Goal: Task Accomplishment & Management: Use online tool/utility

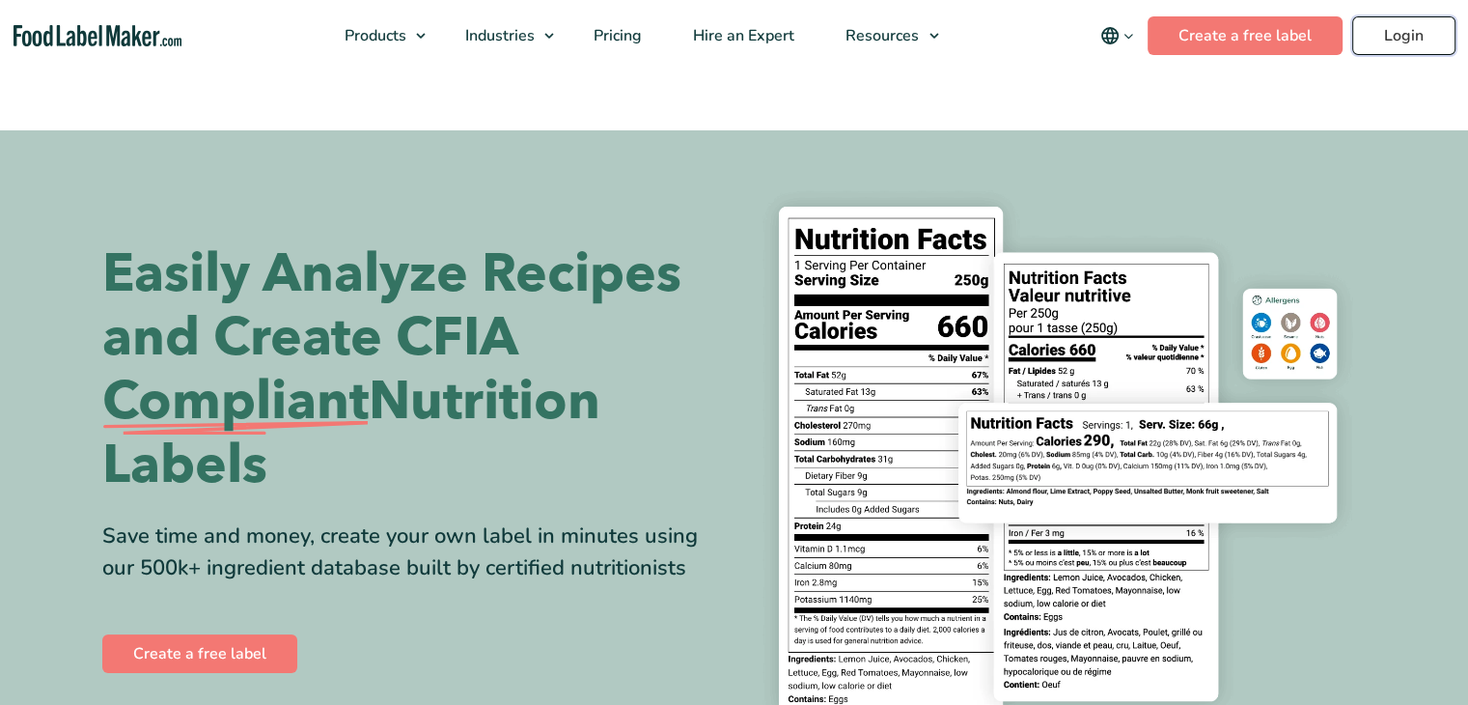
click at [1419, 40] on link "Login" at bounding box center [1403, 35] width 103 height 39
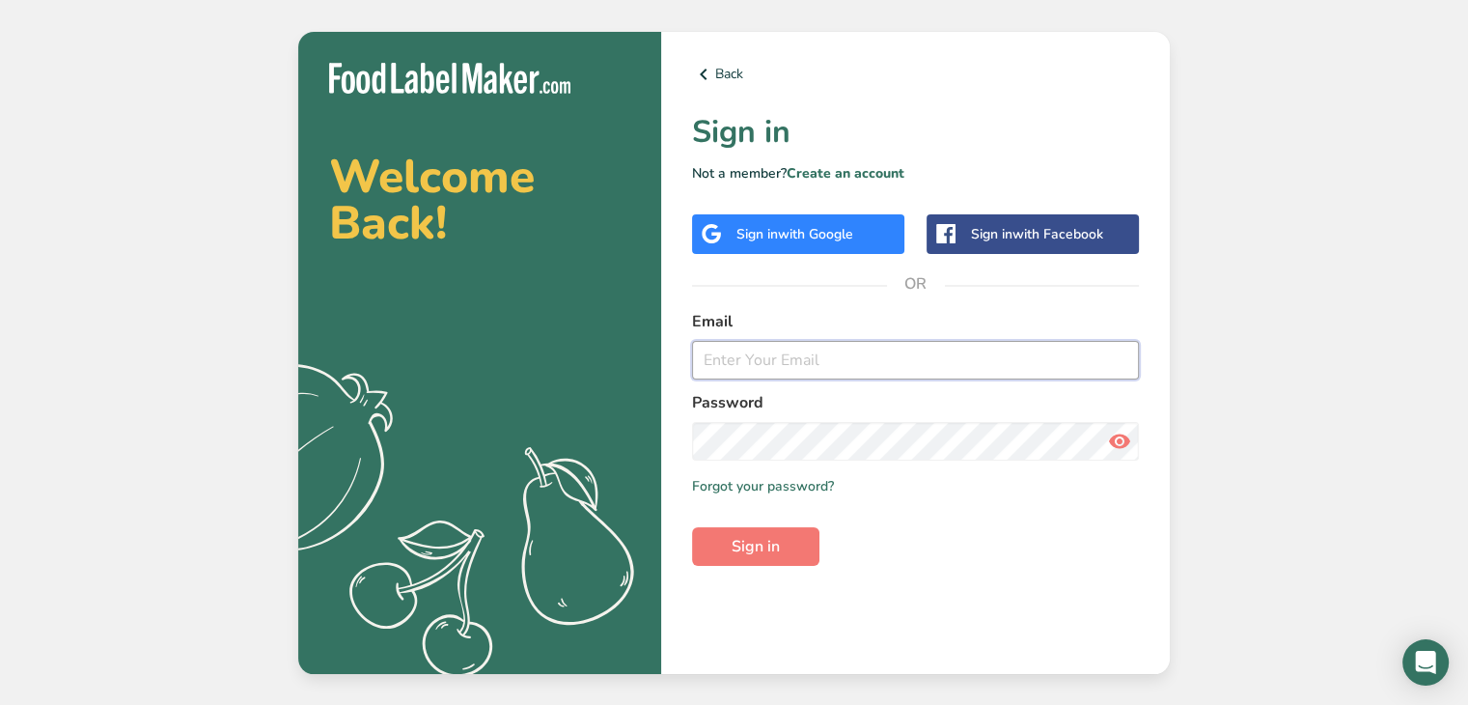
click at [868, 358] on input "email" at bounding box center [915, 360] width 447 height 39
type input "[PERSON_NAME][EMAIL_ADDRESS][DOMAIN_NAME]"
click at [1112, 448] on icon at bounding box center [1119, 441] width 23 height 35
click at [767, 549] on span "Sign in" at bounding box center [756, 546] width 48 height 23
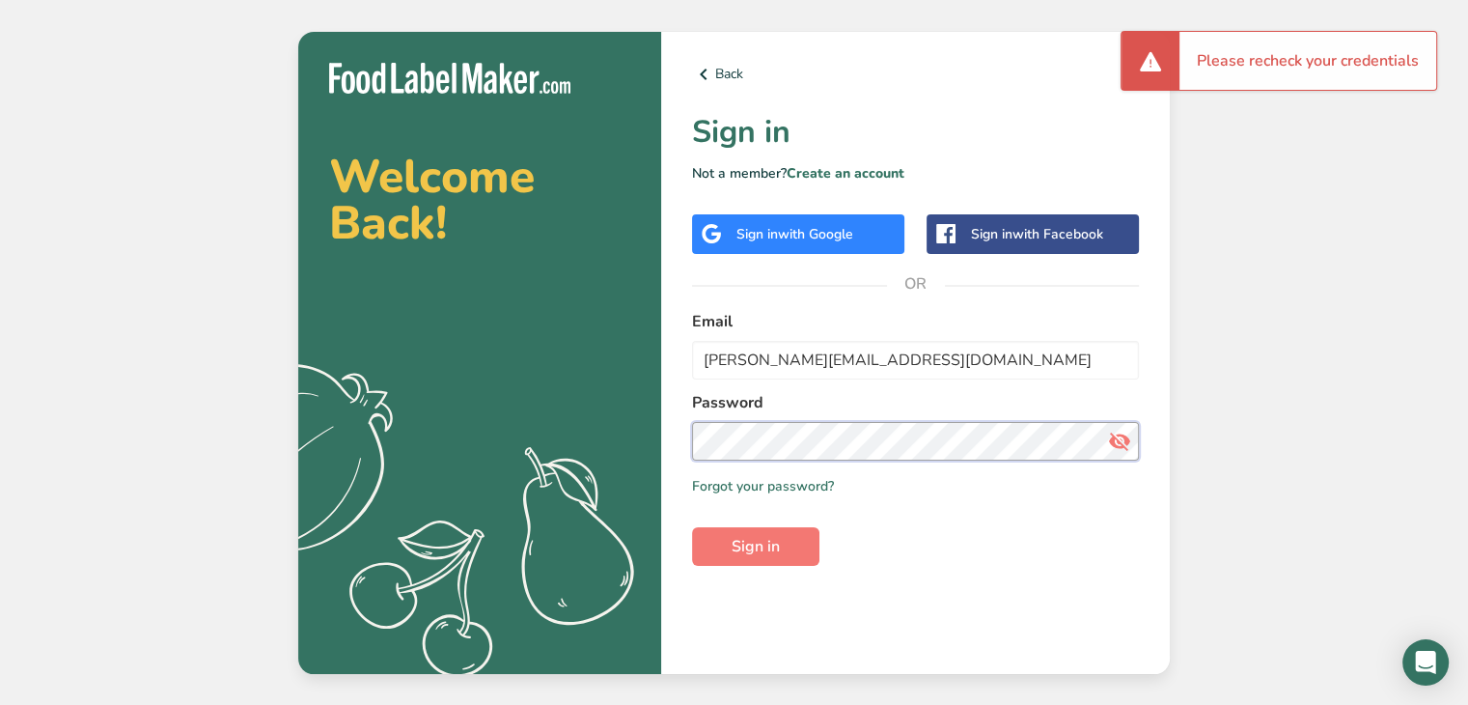
click at [609, 437] on section "Welcome Back! .a{fill:#f5f3ed;} Back Sign in Not a member? Create an account Si…" at bounding box center [734, 353] width 872 height 642
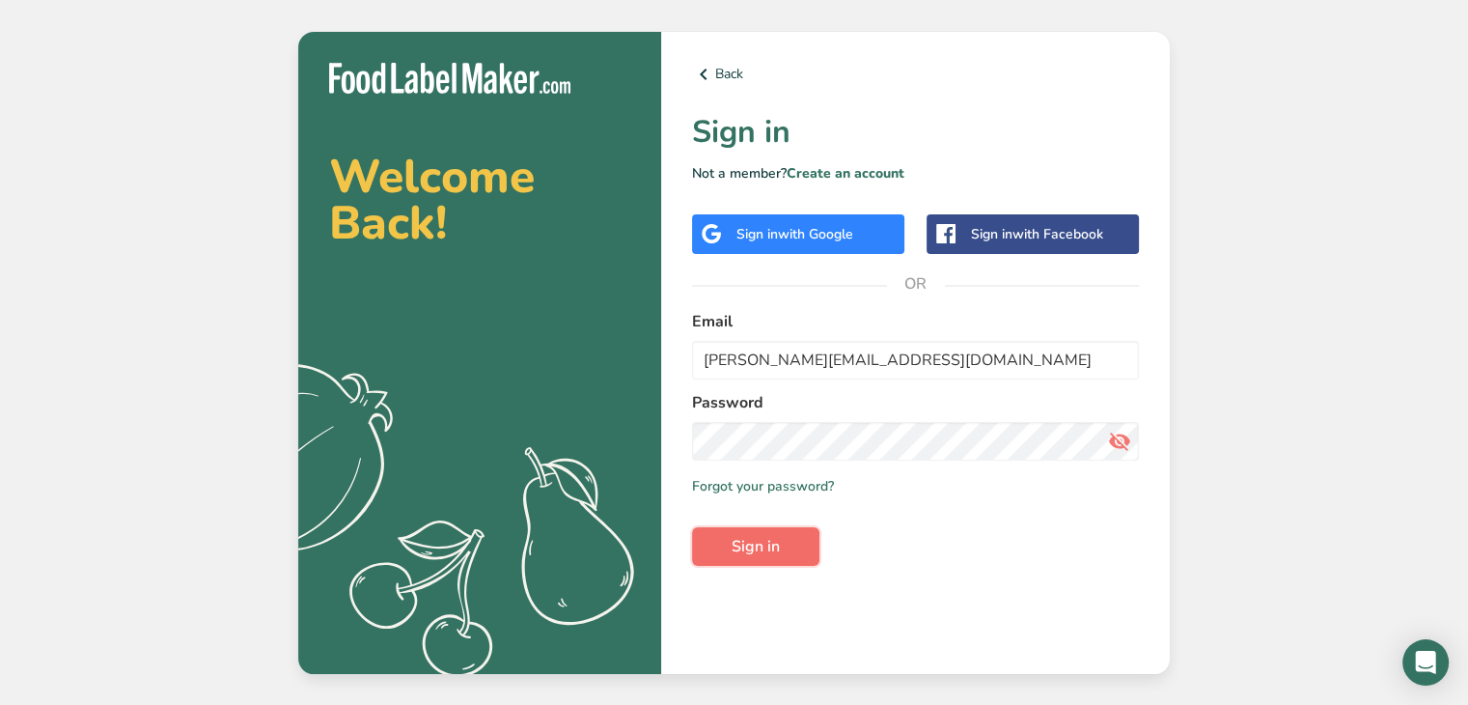
drag, startPoint x: 731, startPoint y: 556, endPoint x: 750, endPoint y: 540, distance: 25.3
click at [733, 554] on span "Sign in" at bounding box center [756, 546] width 48 height 23
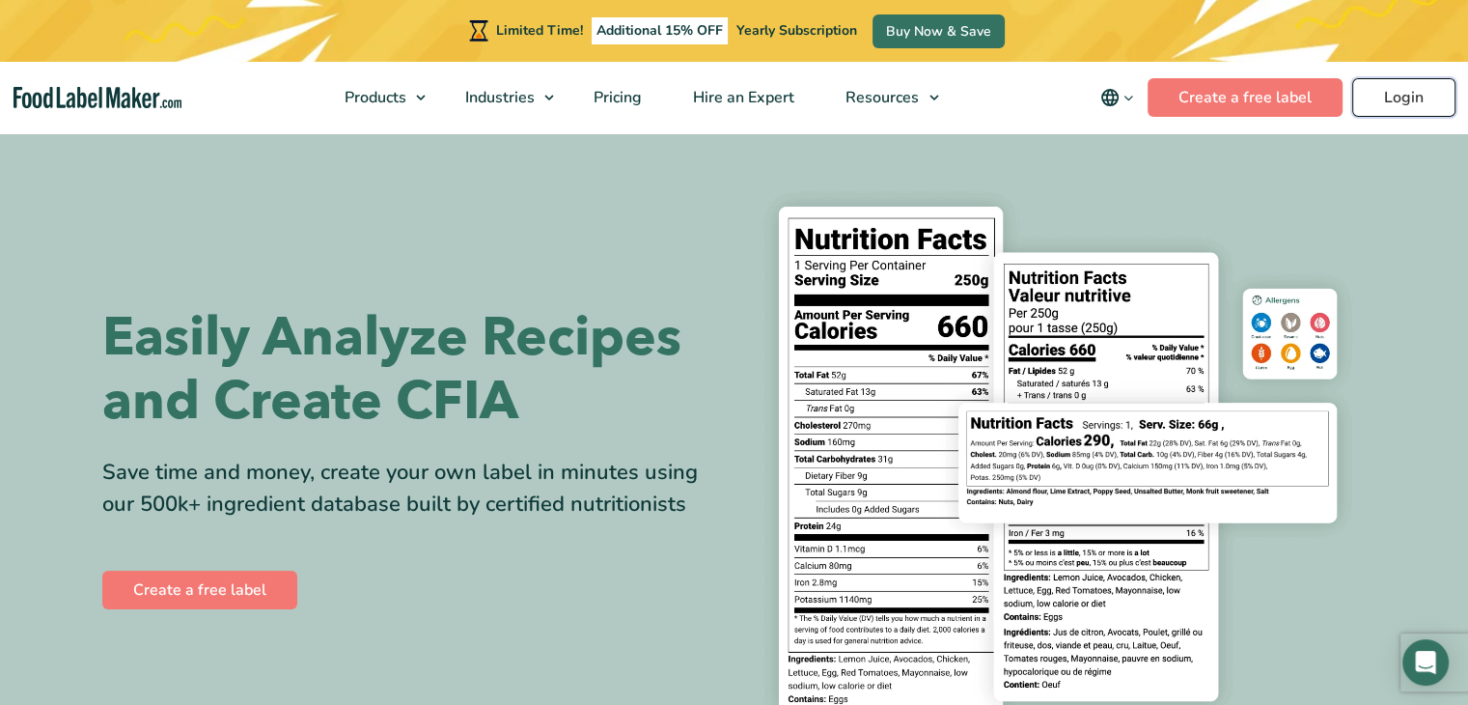
click at [1425, 95] on link "Login" at bounding box center [1403, 97] width 103 height 39
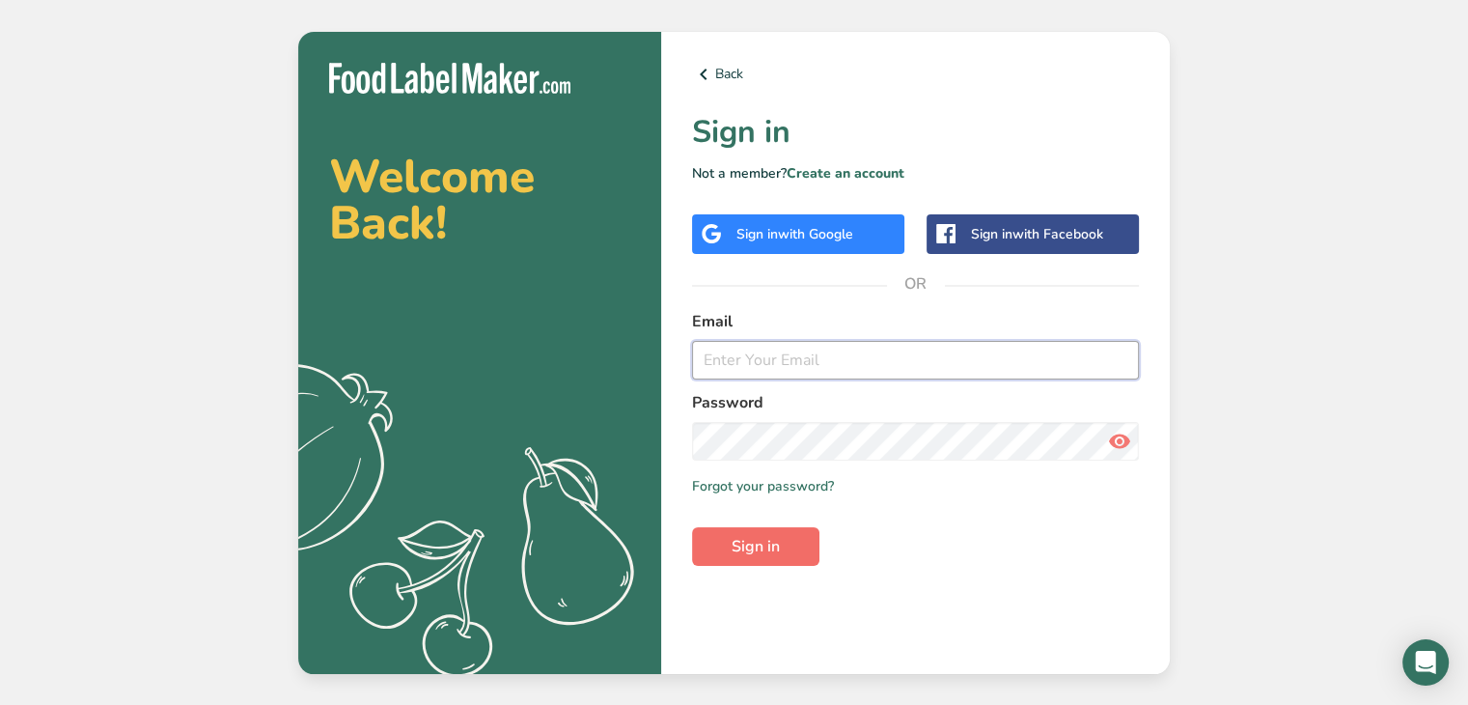
type input "[PERSON_NAME][EMAIL_ADDRESS][DOMAIN_NAME]"
click at [788, 538] on button "Sign in" at bounding box center [755, 546] width 127 height 39
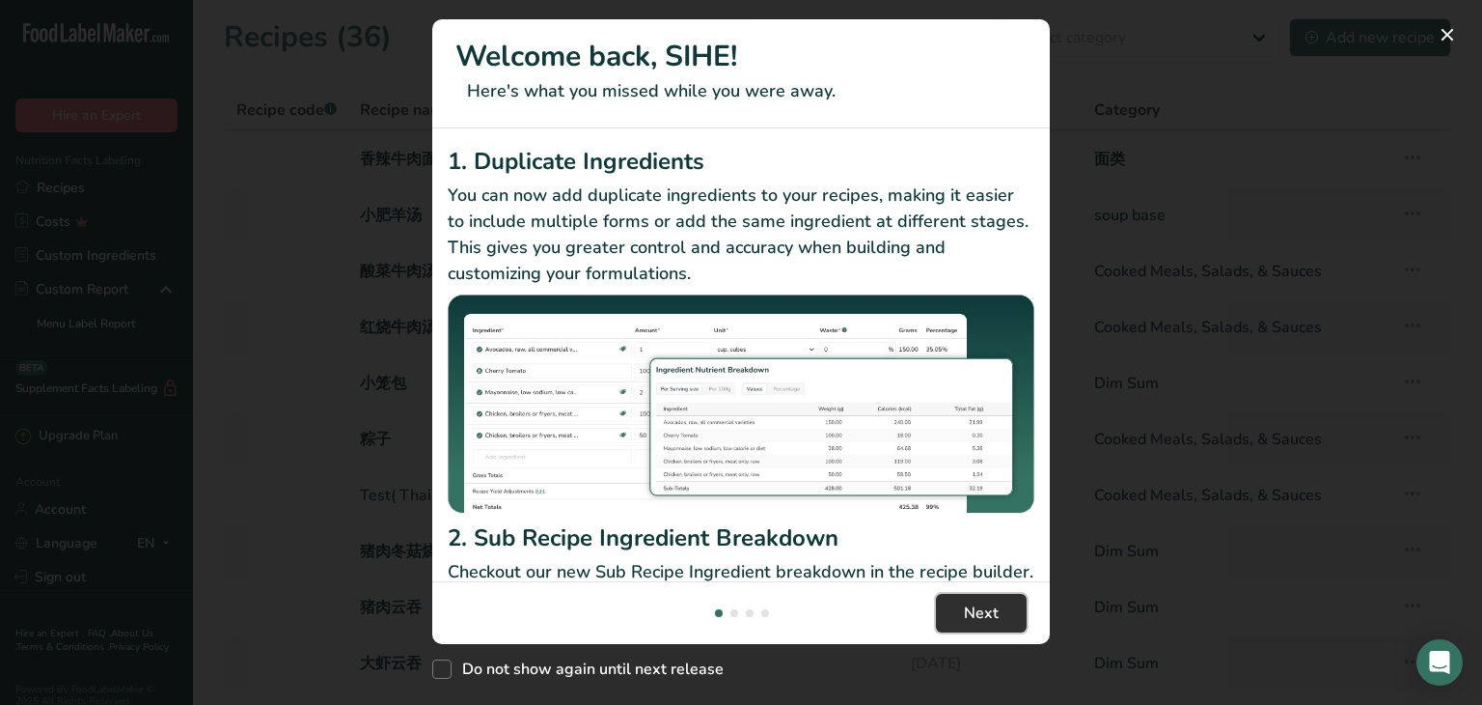
click at [973, 561] on section "Welcome back, SIHE! Here's what you missed while you were away. 1. Duplicate In…" at bounding box center [741, 331] width 618 height 624
click at [973, 561] on p "Checkout our new Sub Recipe Ingredient breakdown in the recipe builder. You can…" at bounding box center [741, 598] width 587 height 78
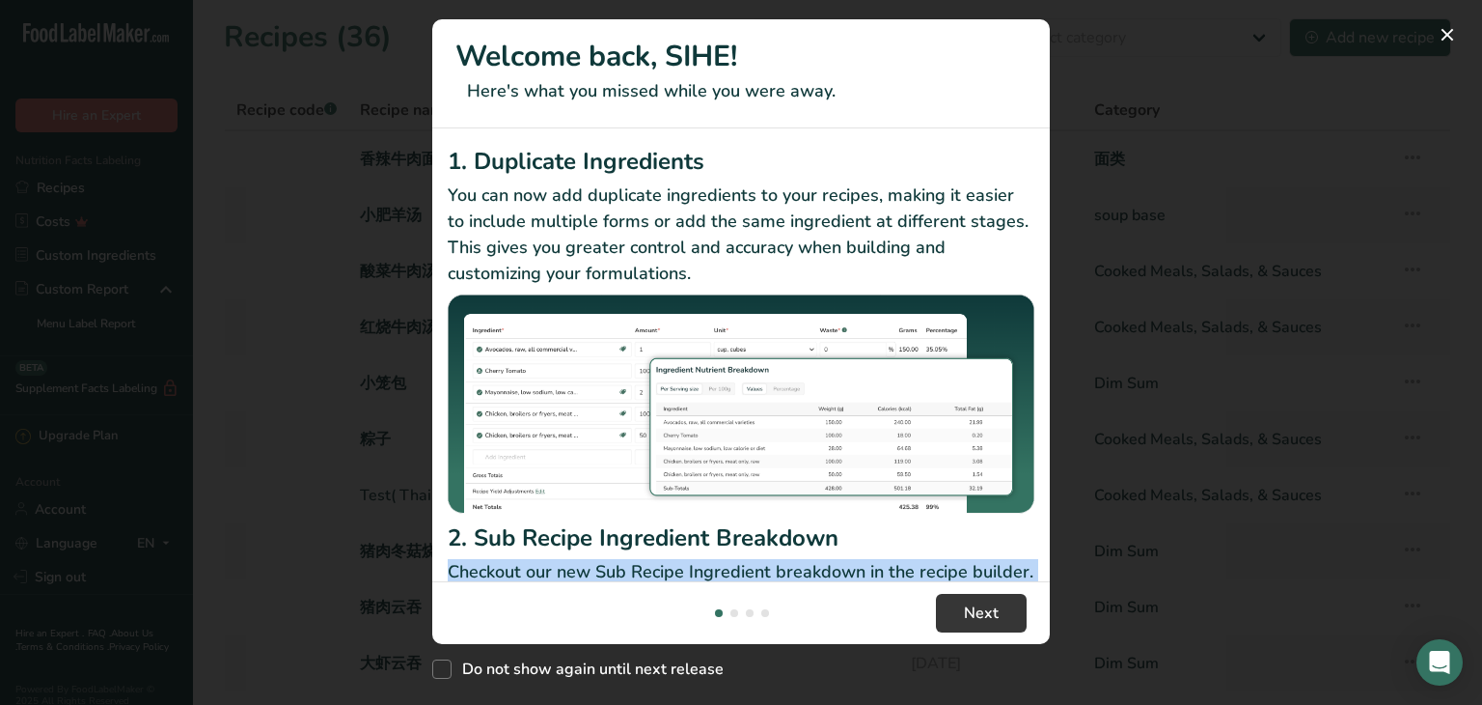
click at [973, 561] on p "Checkout our new Sub Recipe Ingredient breakdown in the recipe builder. You can…" at bounding box center [741, 598] width 587 height 78
click at [976, 602] on span "Next" at bounding box center [981, 612] width 35 height 23
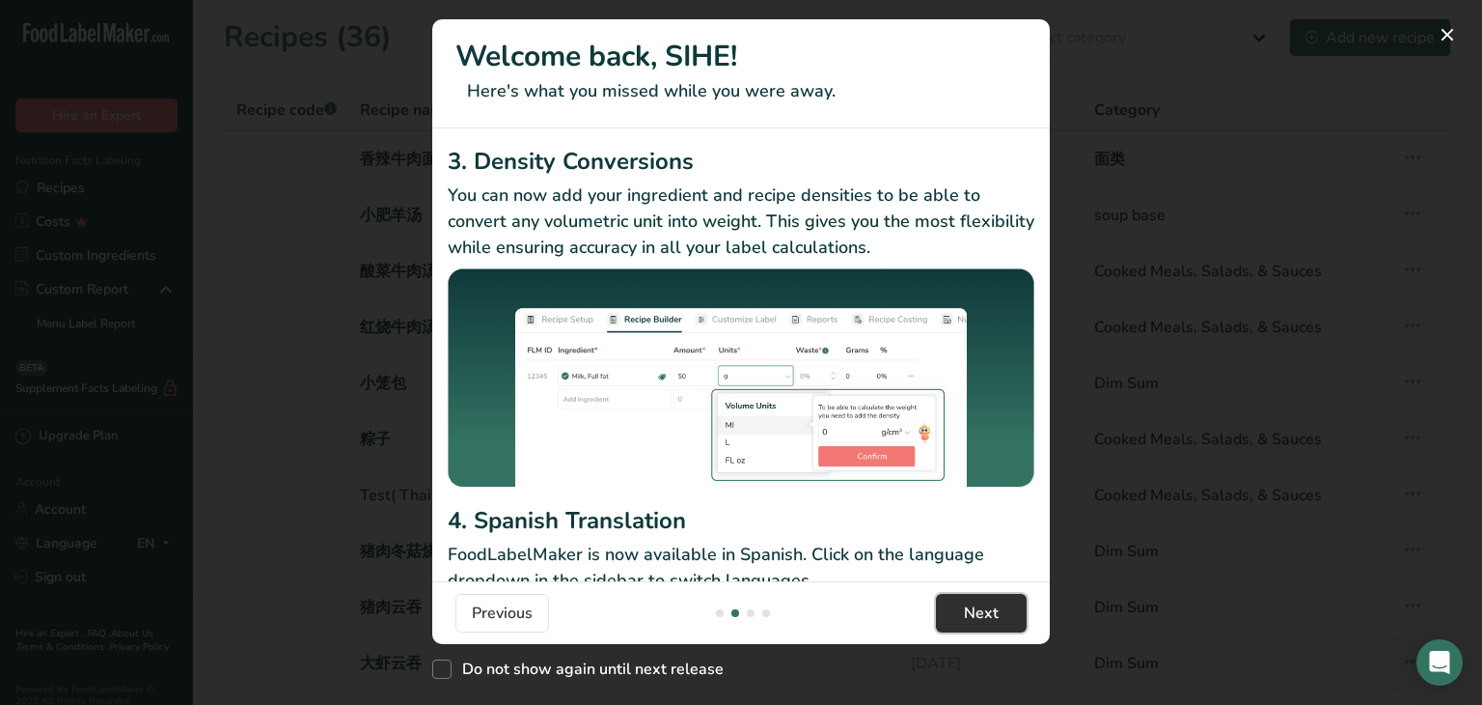
click at [979, 615] on span "Next" at bounding box center [981, 612] width 35 height 23
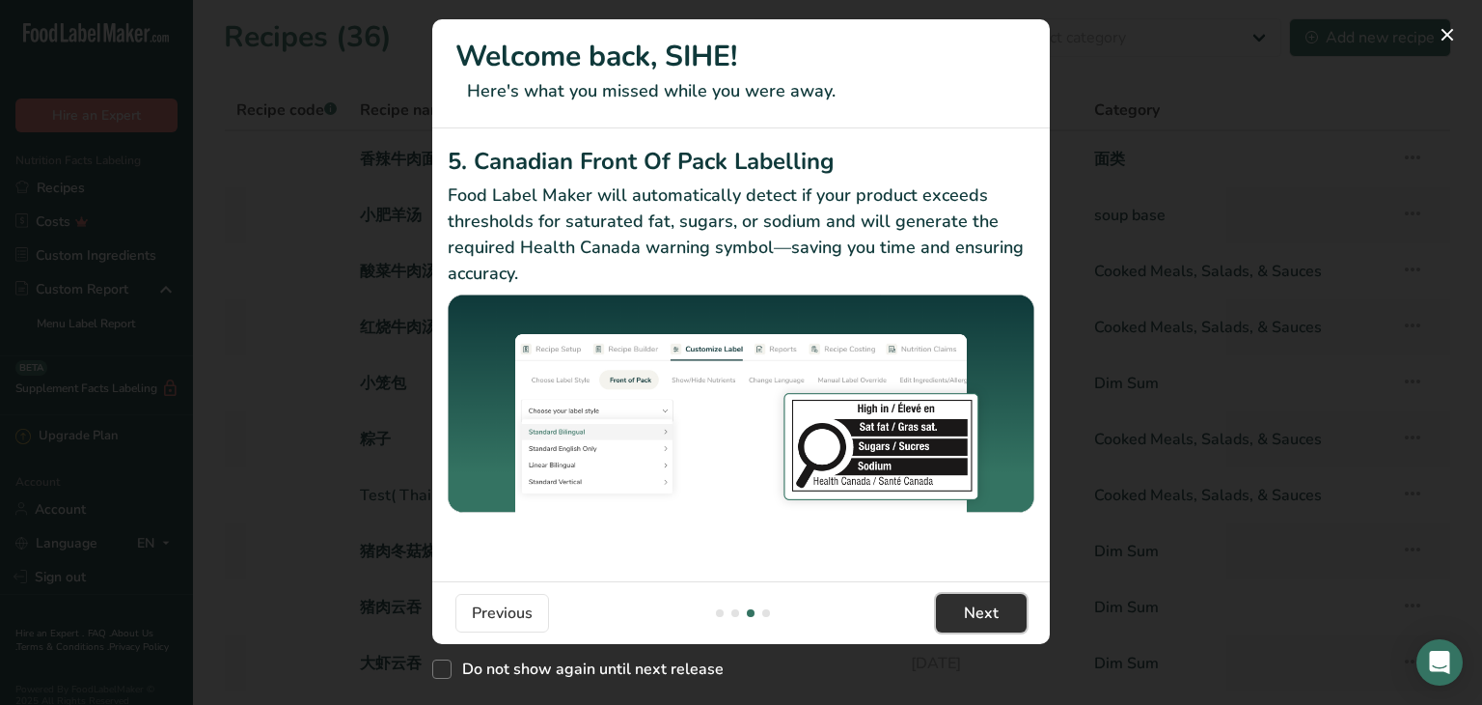
click at [981, 618] on span "Next" at bounding box center [981, 612] width 35 height 23
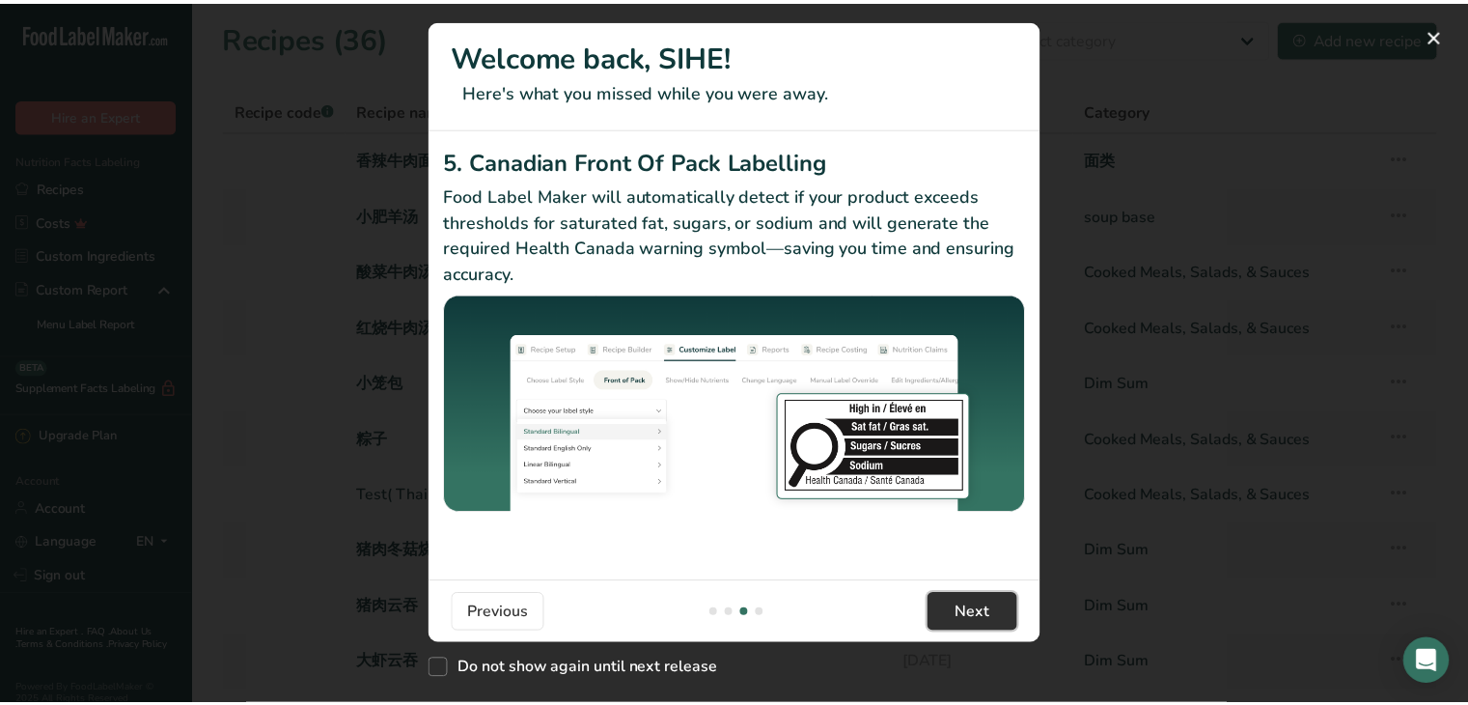
scroll to position [0, 1853]
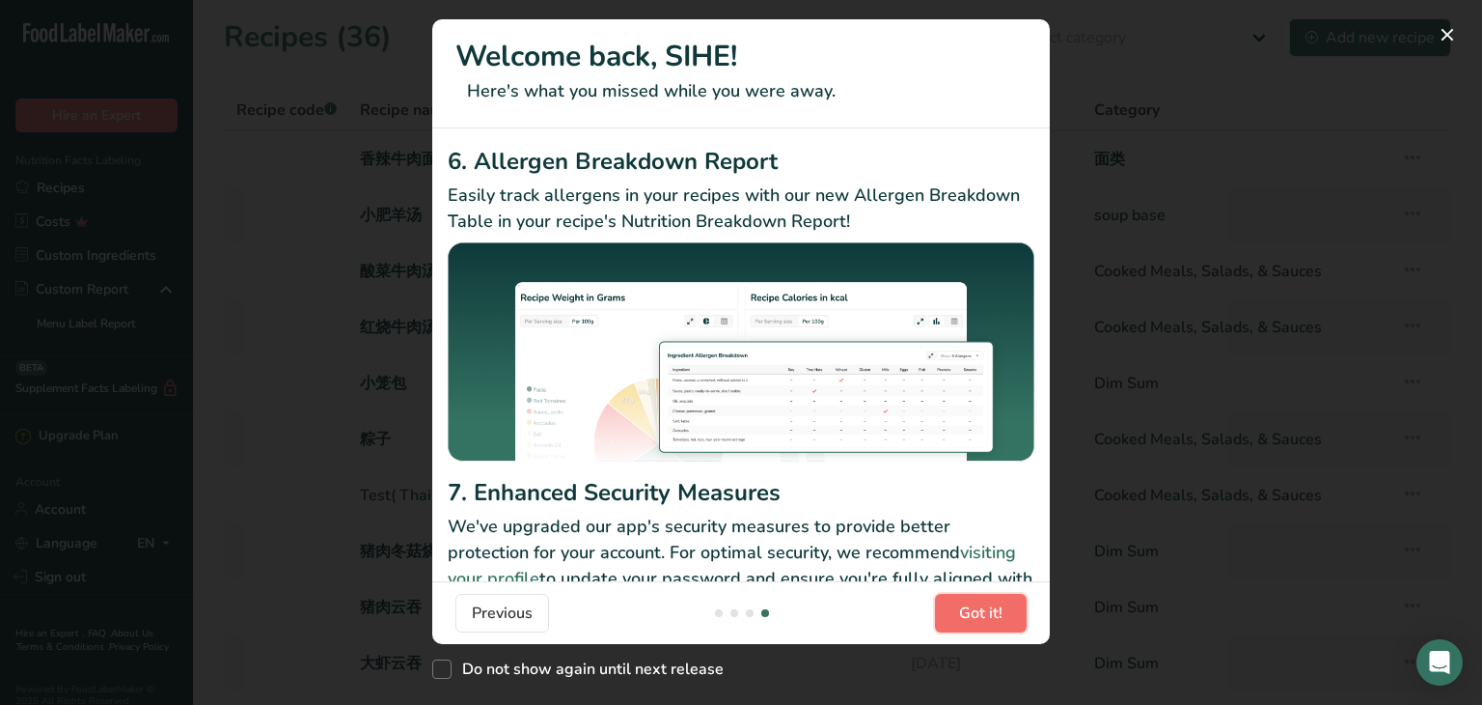
click at [981, 618] on span "Got it!" at bounding box center [980, 612] width 43 height 23
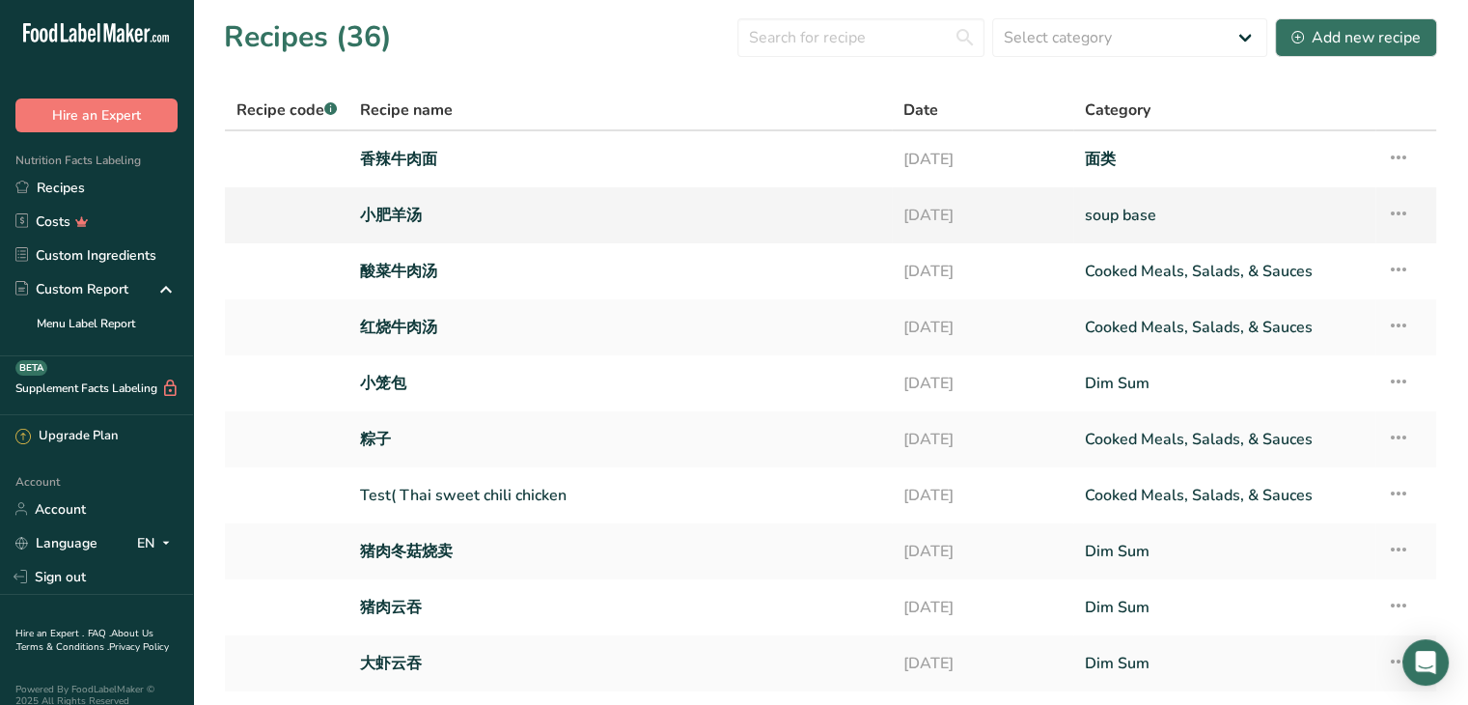
click at [413, 215] on link "小肥羊汤" at bounding box center [620, 215] width 520 height 41
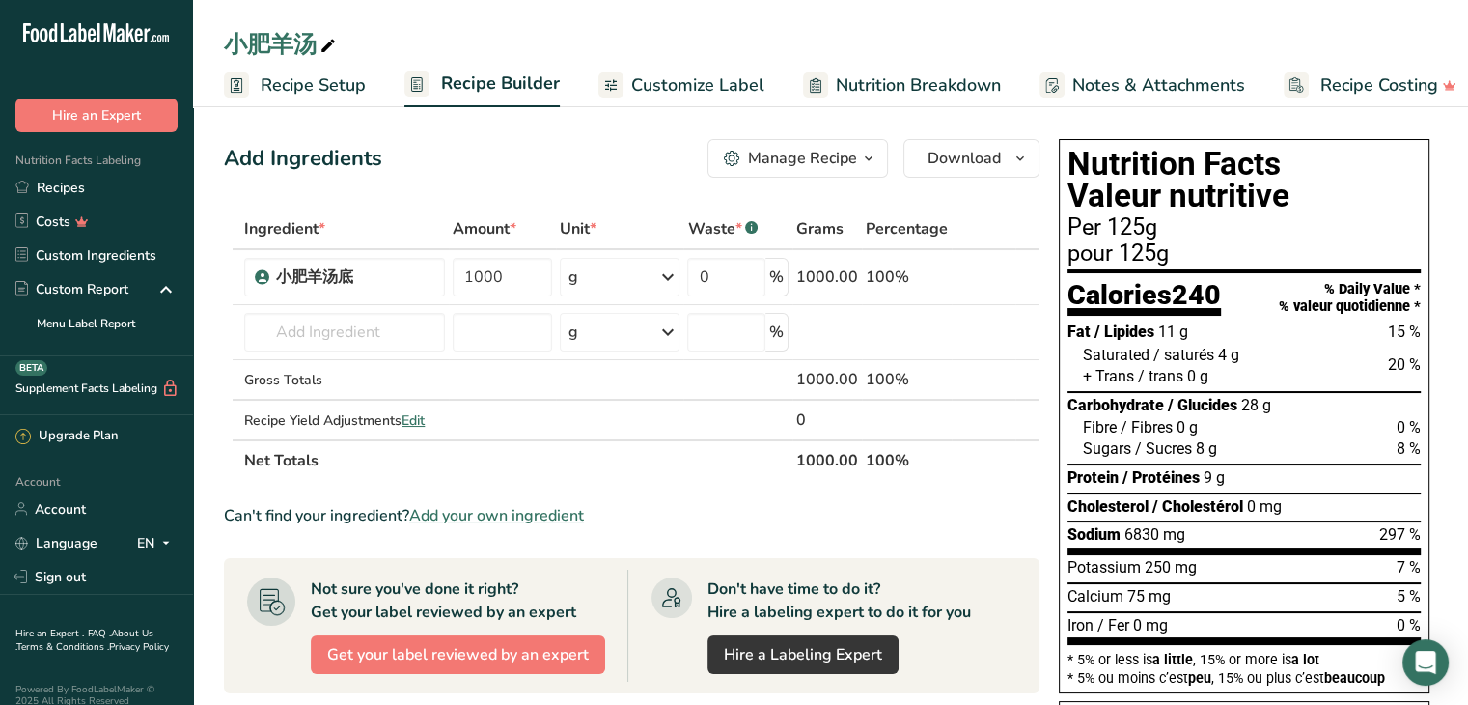
click at [687, 87] on span "Customize Label" at bounding box center [697, 85] width 133 height 26
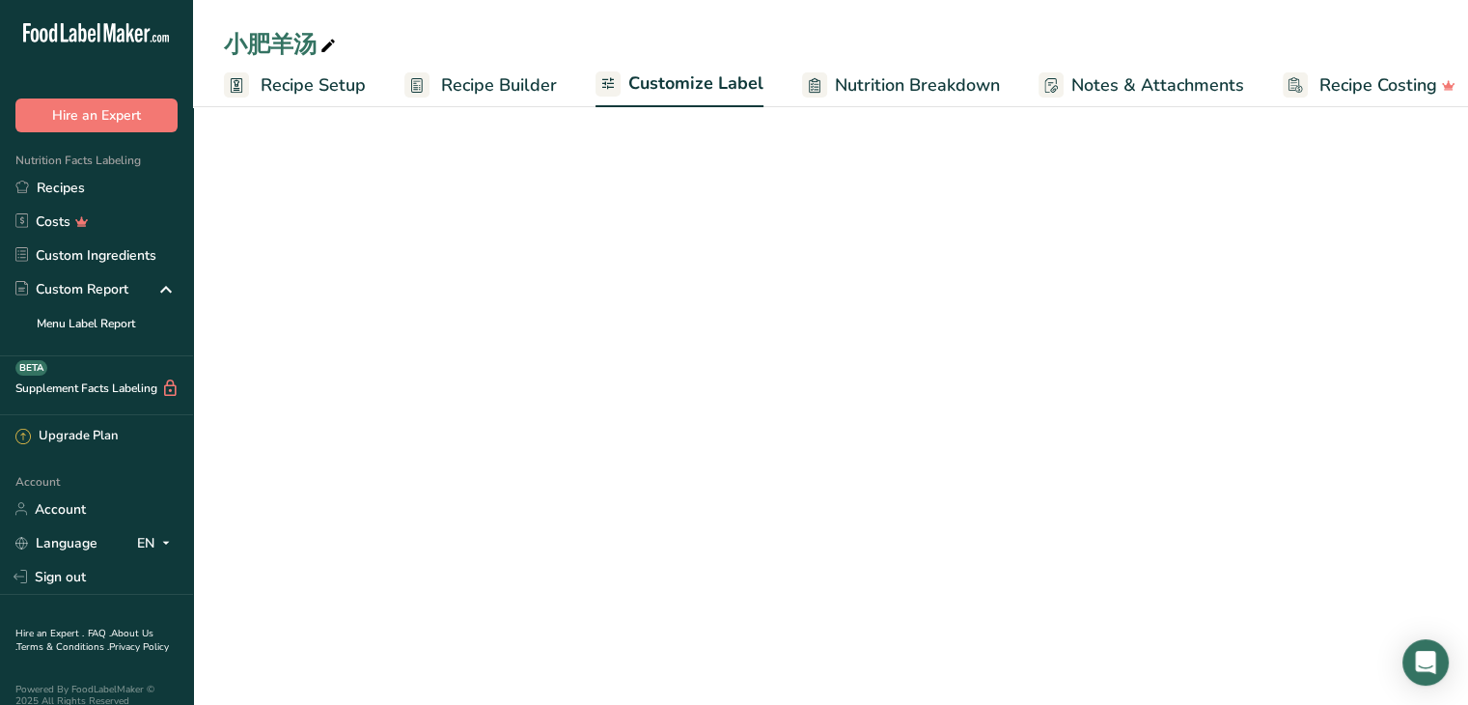
scroll to position [0, 18]
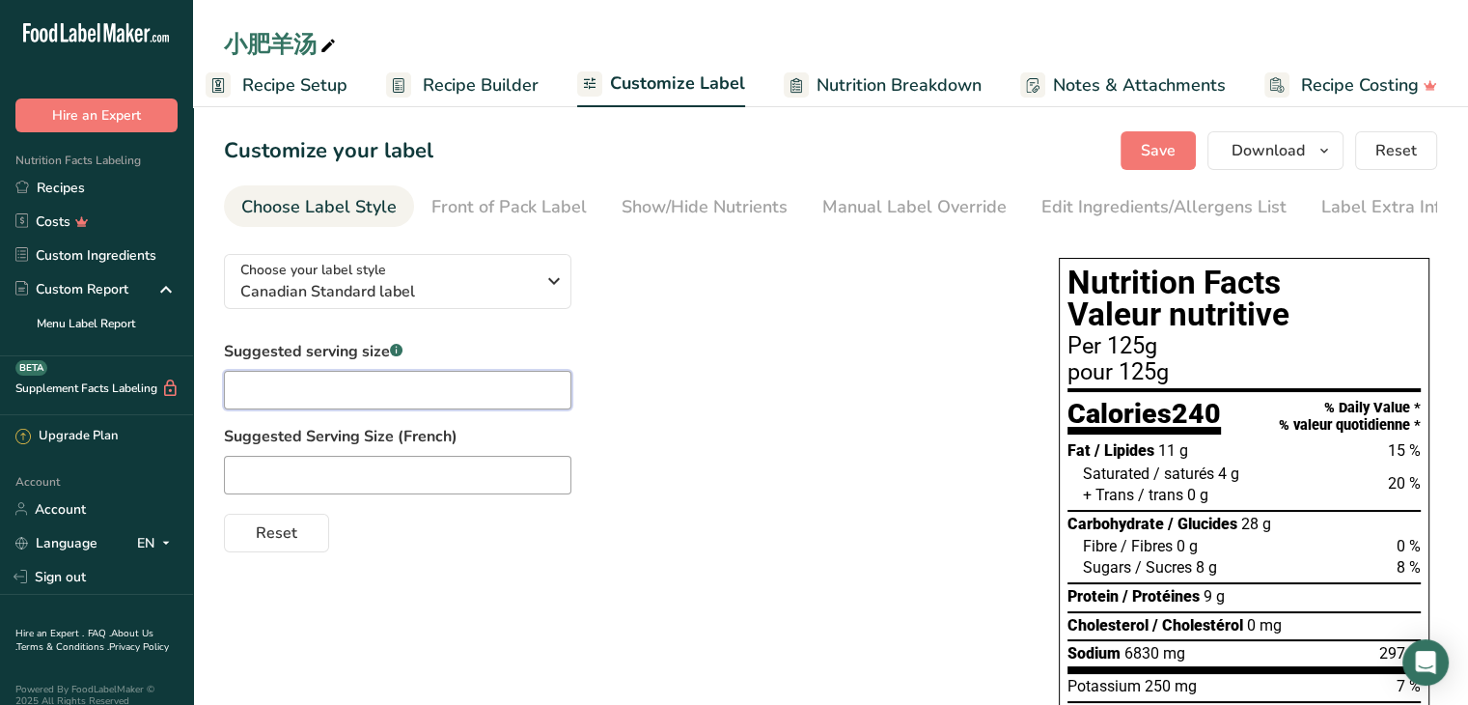
click at [498, 402] on input "text" at bounding box center [397, 390] width 347 height 39
type input "1/2 cup"
click at [270, 490] on input "text" at bounding box center [397, 475] width 347 height 39
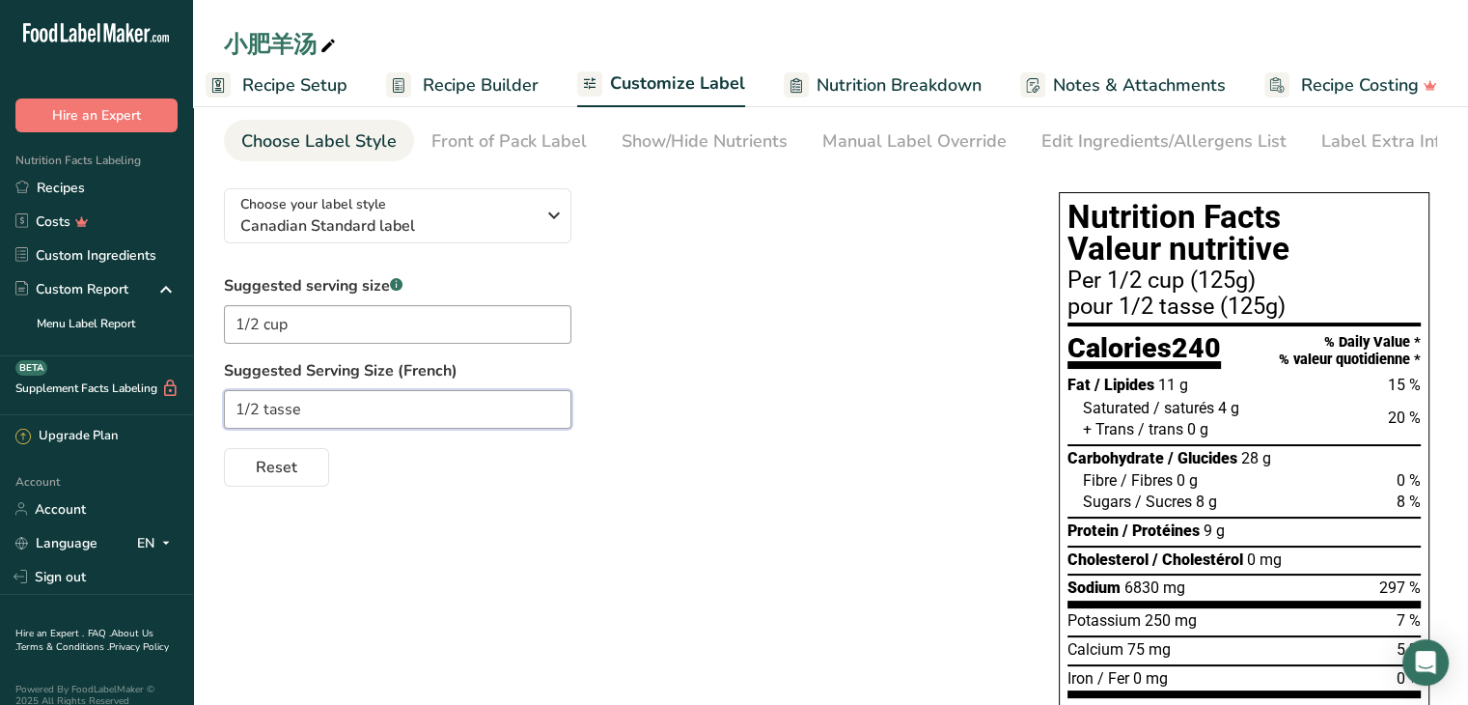
scroll to position [0, 0]
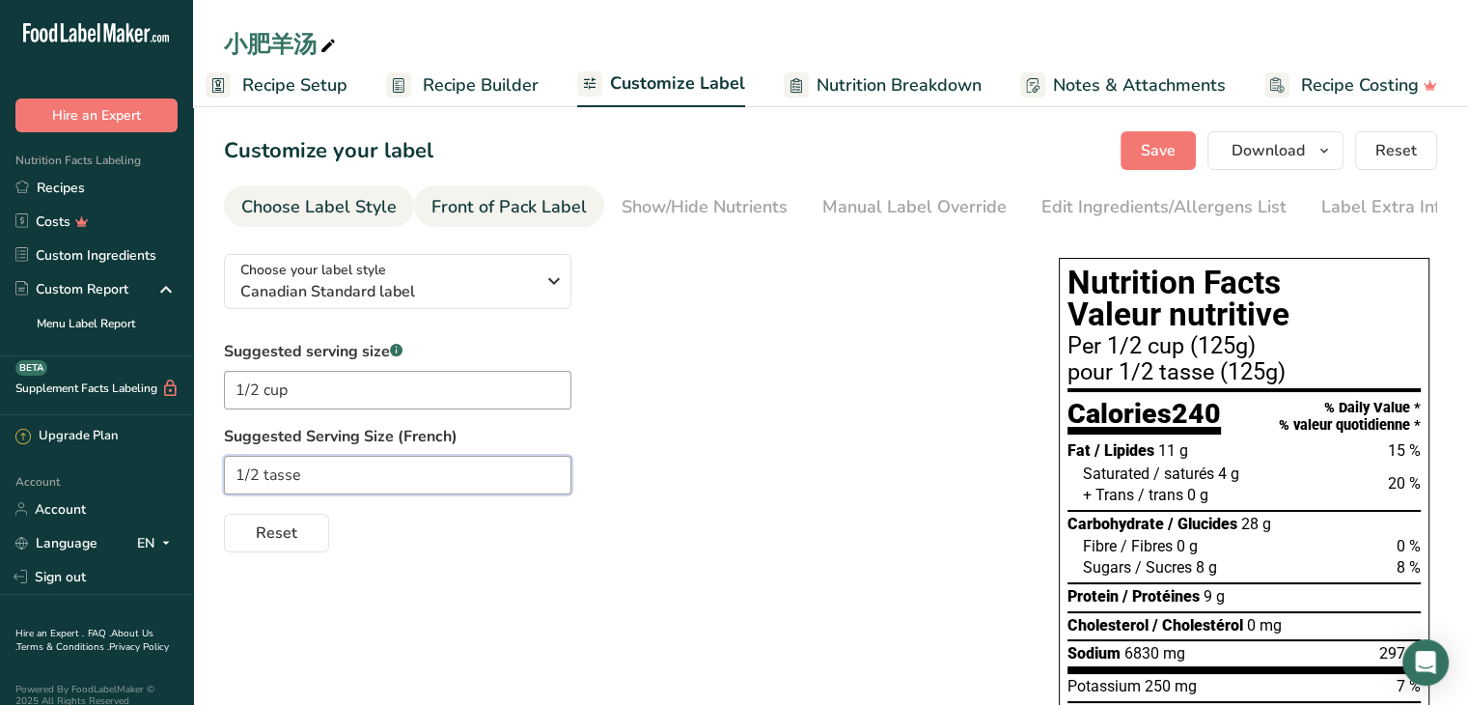
type input "1/2 tasse"
click at [534, 205] on div "Front of Pack Label" at bounding box center [508, 207] width 155 height 26
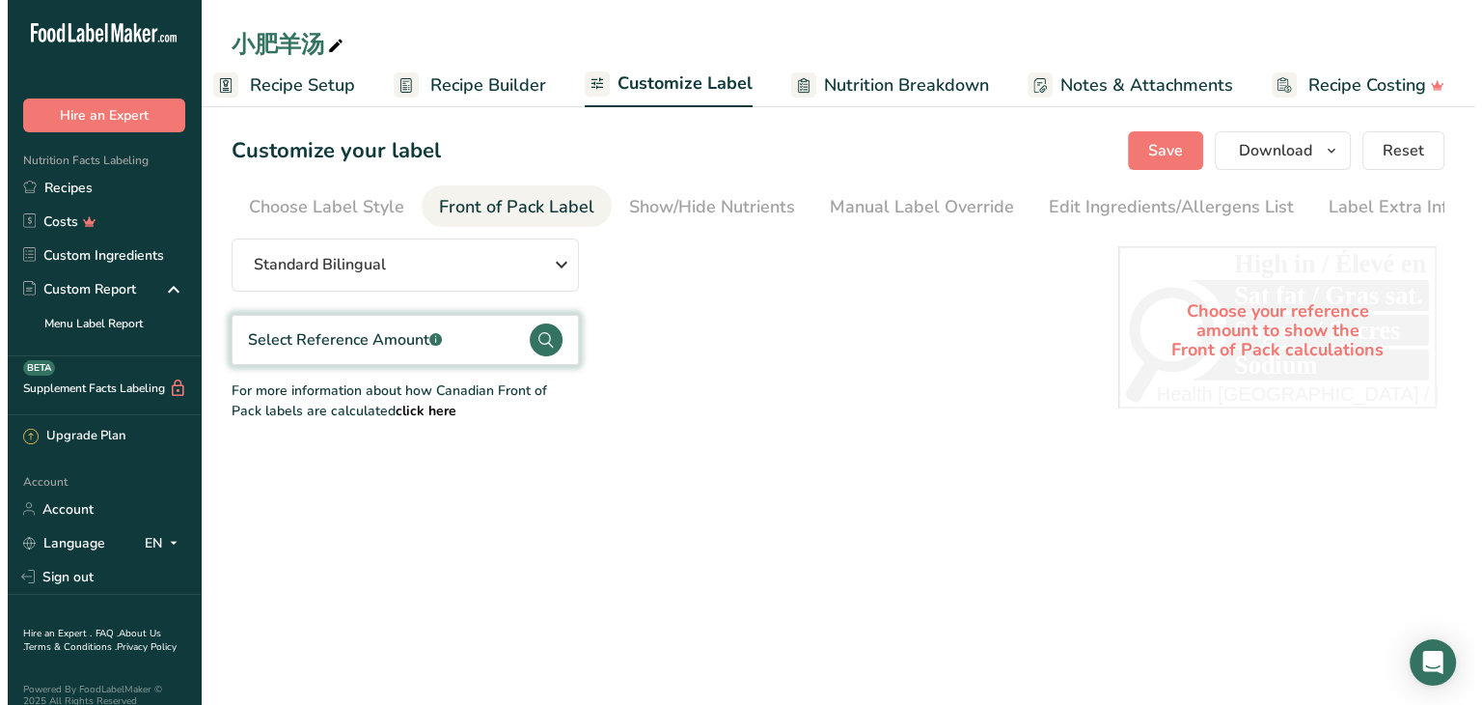
scroll to position [0, 12]
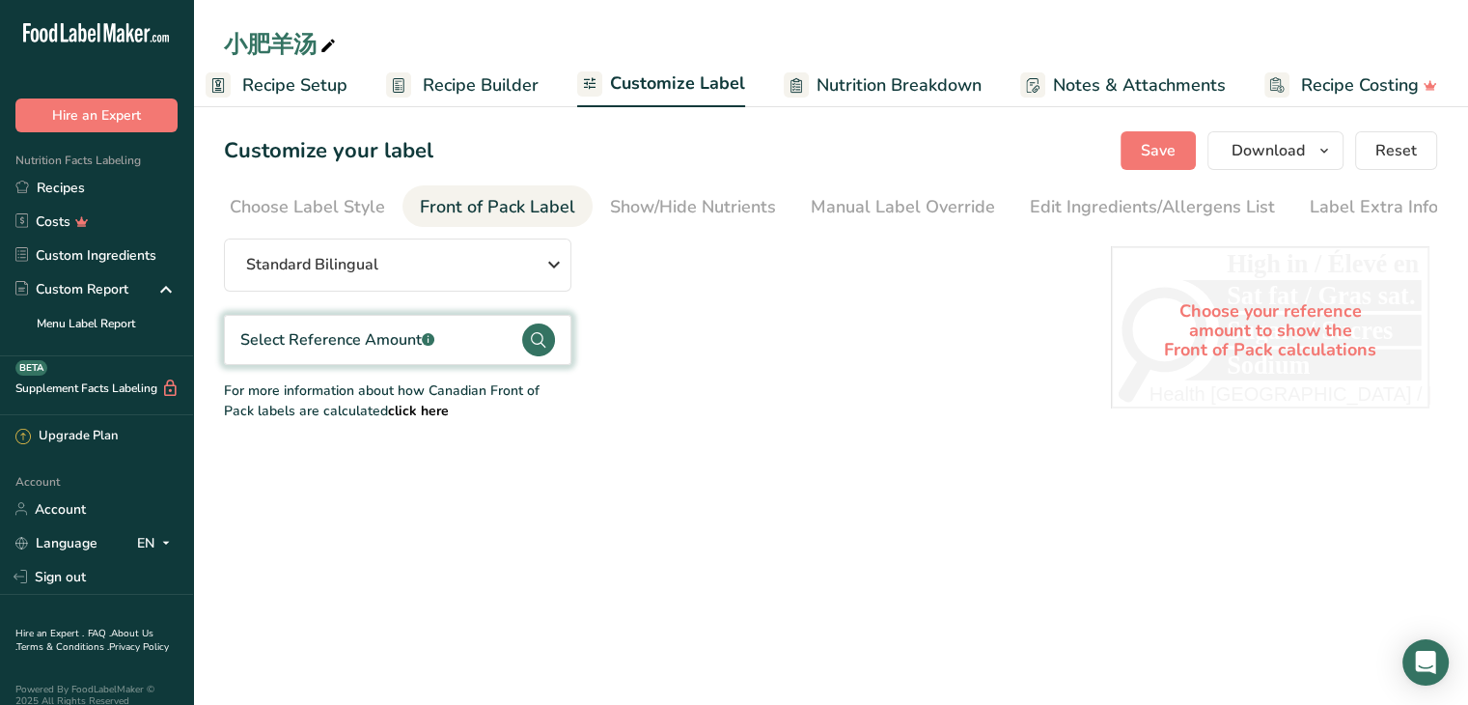
click at [541, 347] on icon at bounding box center [538, 339] width 14 height 15
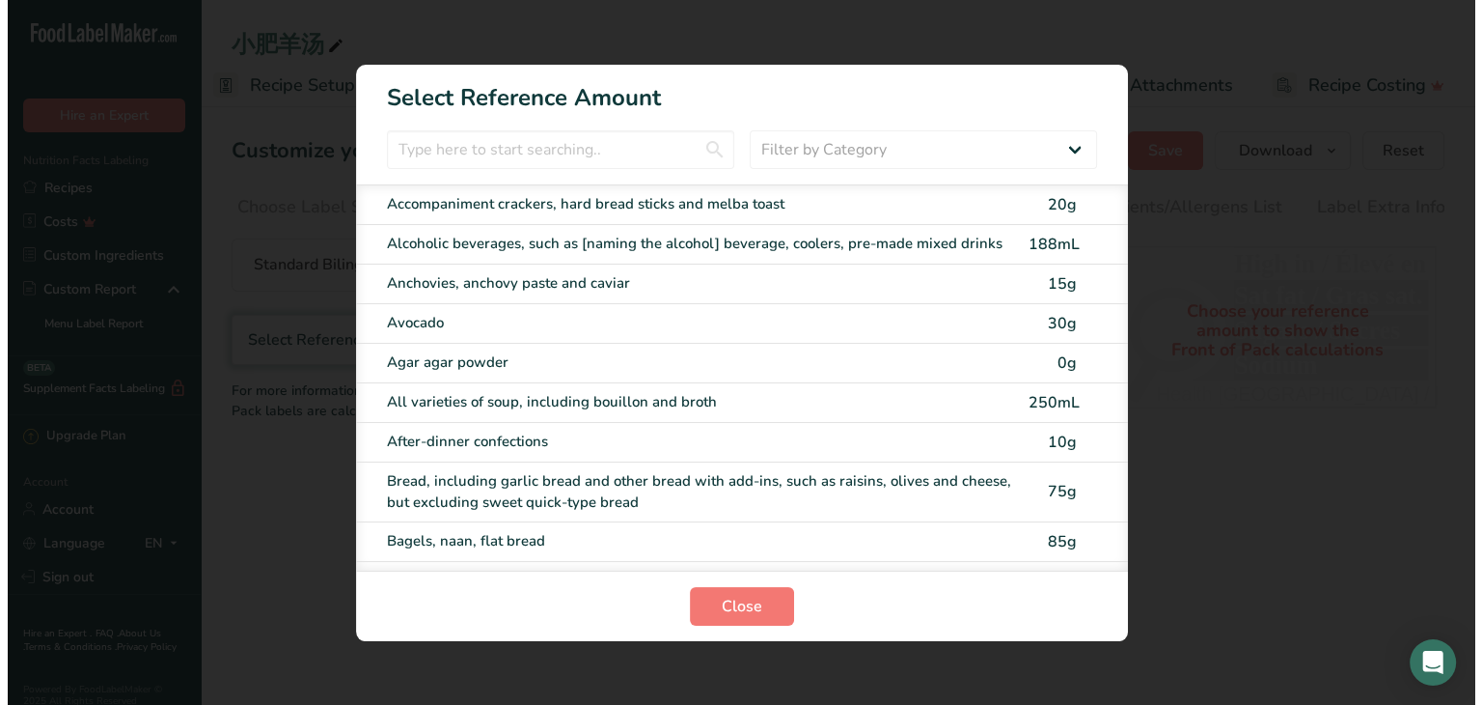
scroll to position [0, 4]
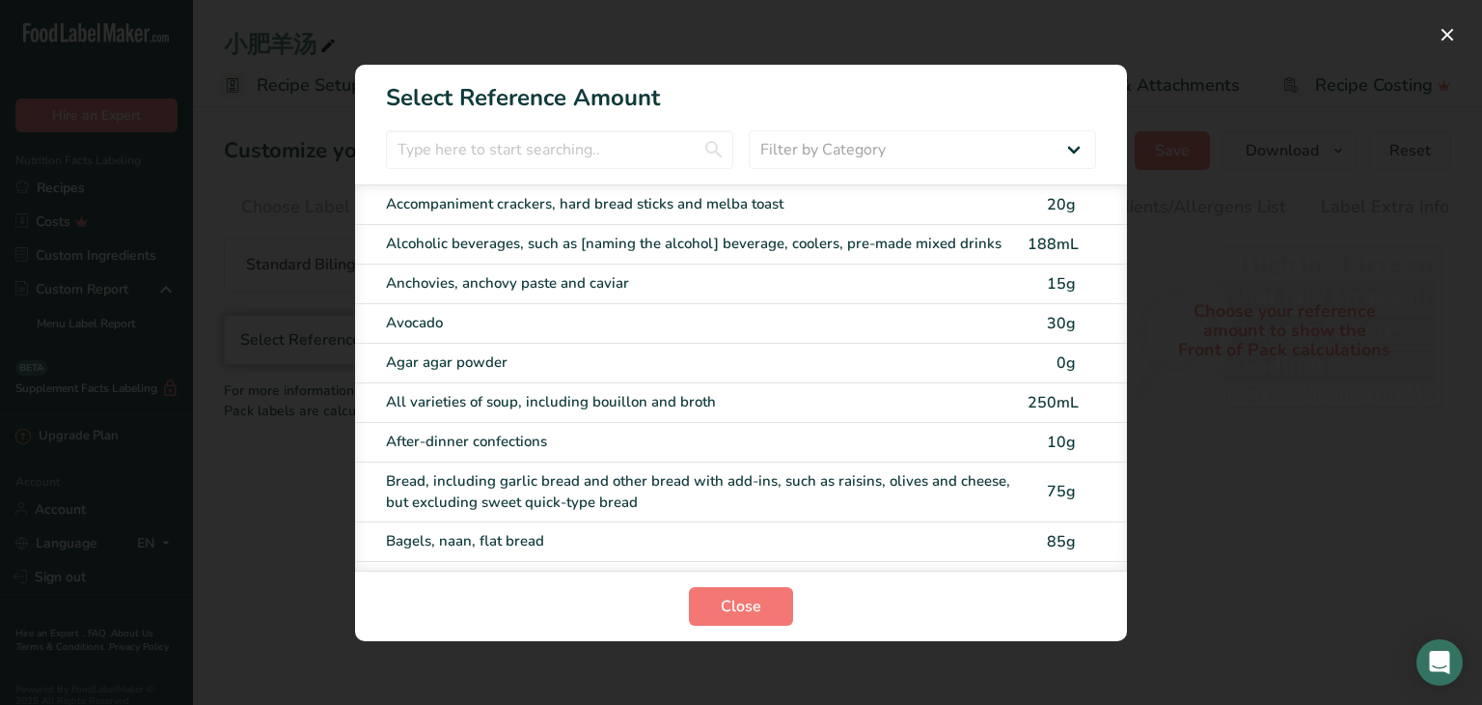
click at [659, 407] on div "All varieties of soup, including bouillon and broth" at bounding box center [701, 402] width 630 height 22
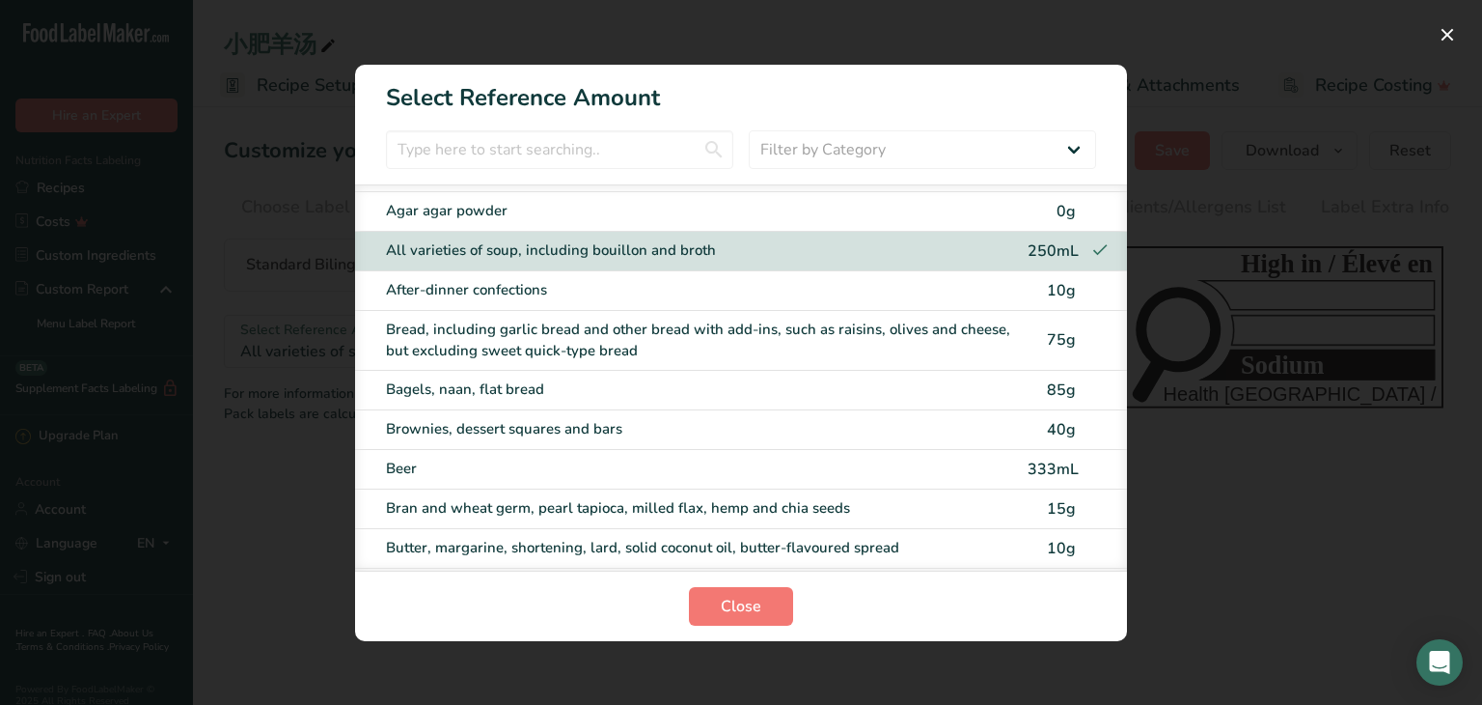
scroll to position [193, 0]
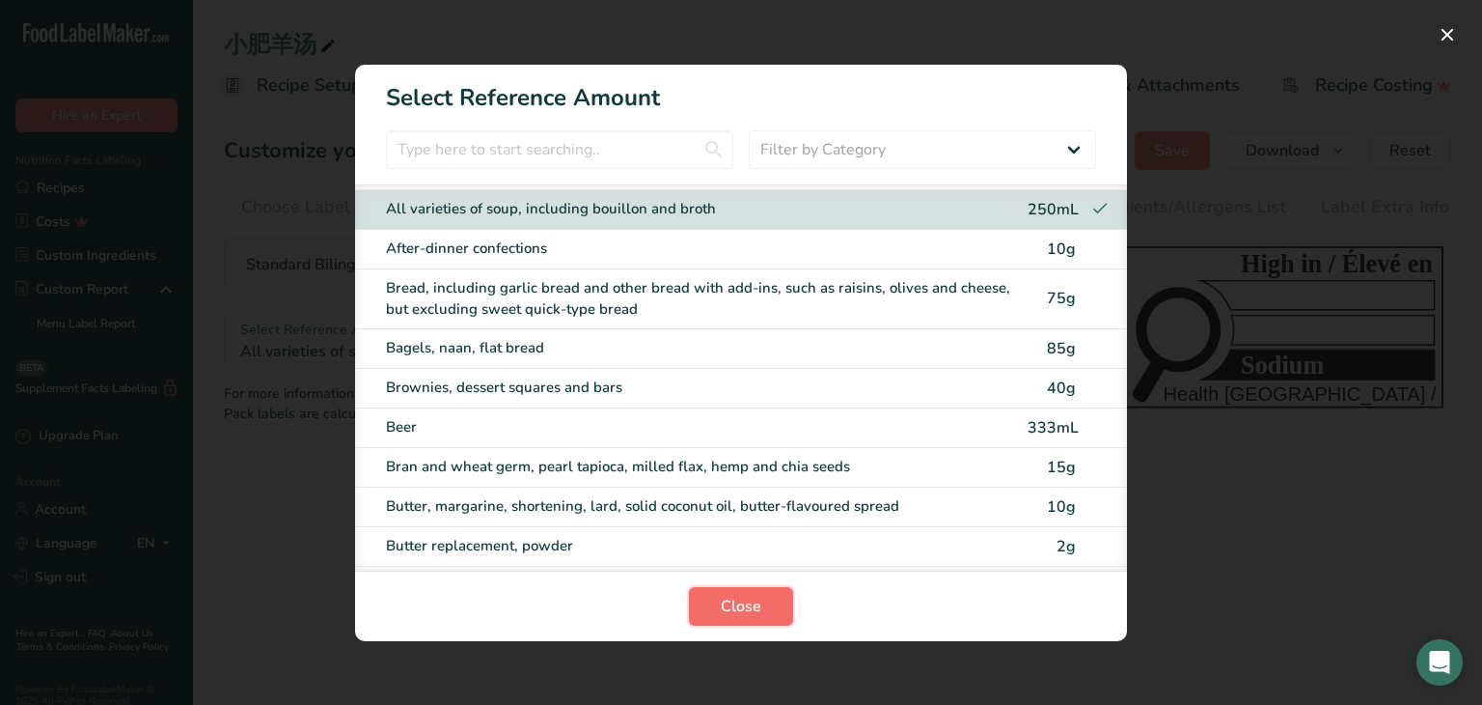
click at [740, 606] on span "Close" at bounding box center [741, 606] width 41 height 23
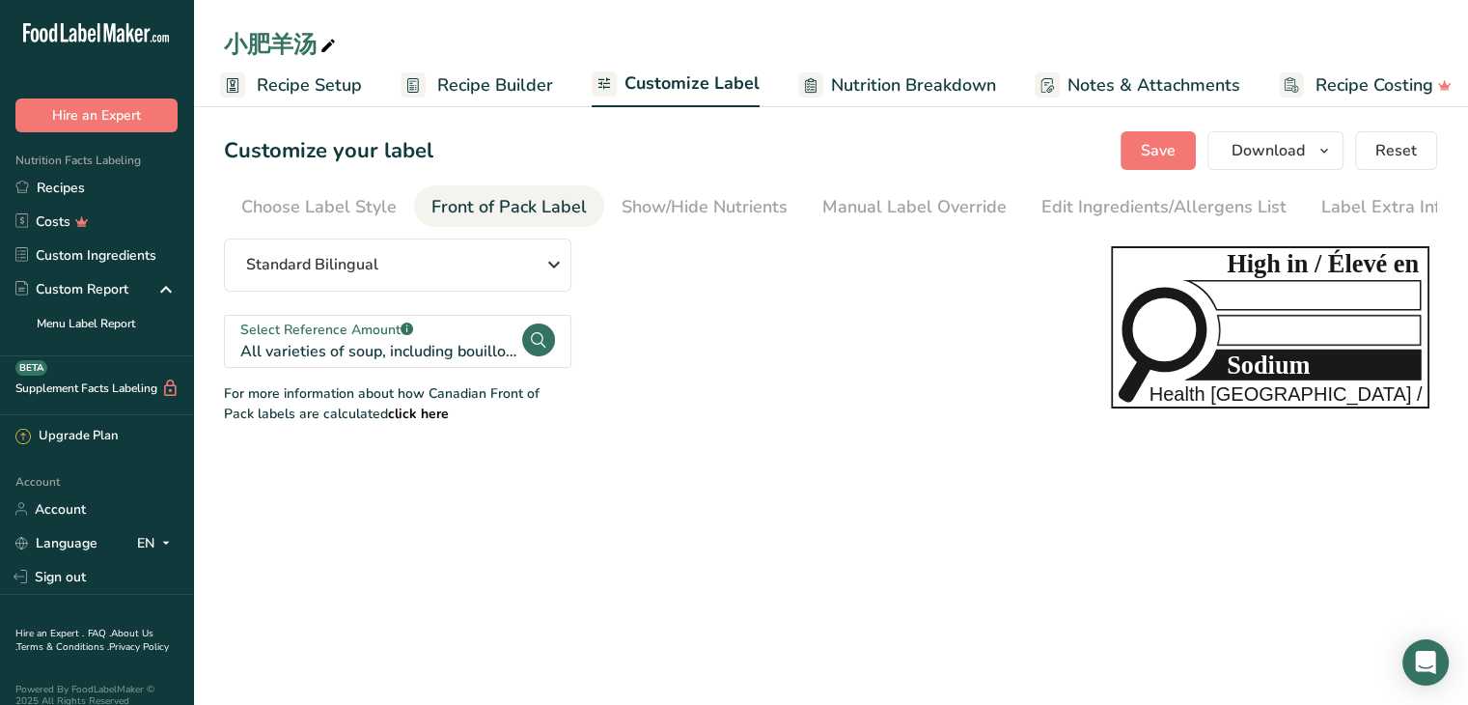
click at [529, 343] on circle at bounding box center [538, 339] width 33 height 33
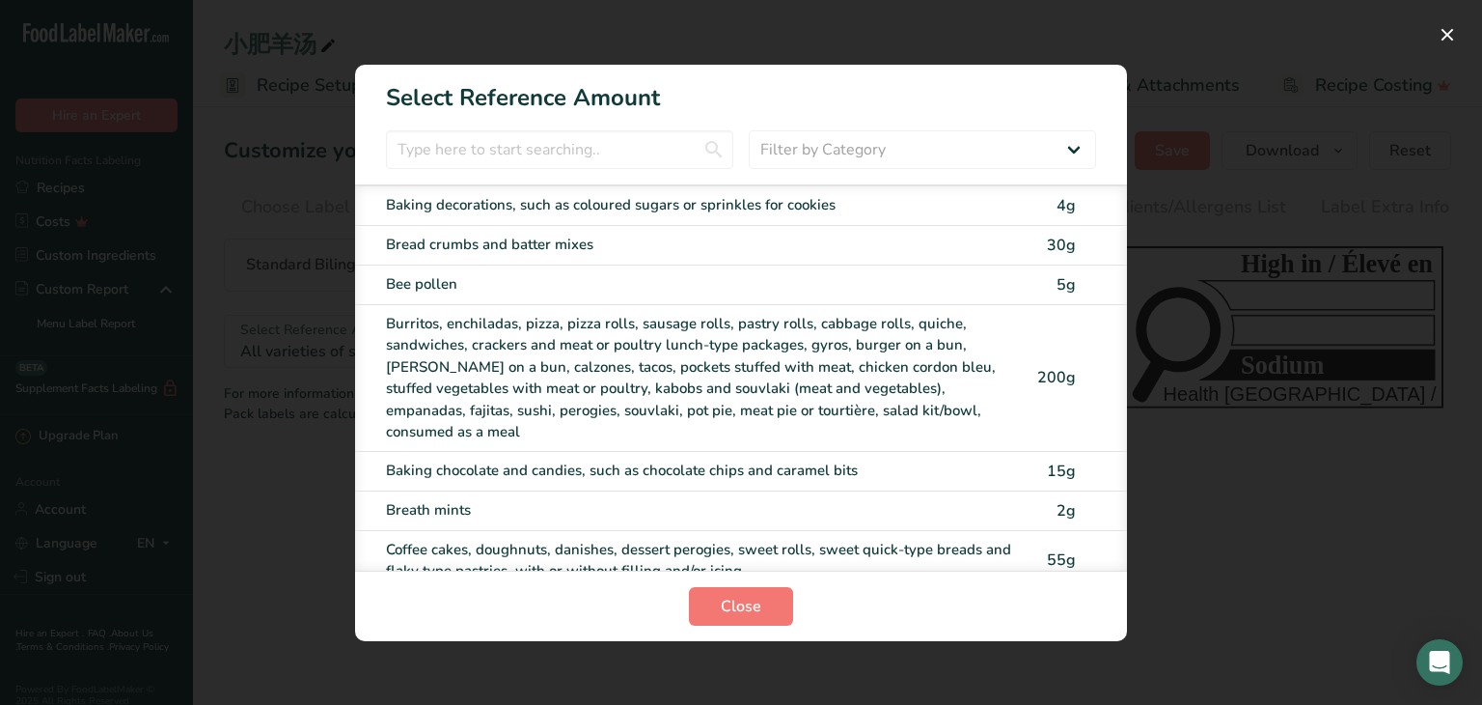
scroll to position [869, 0]
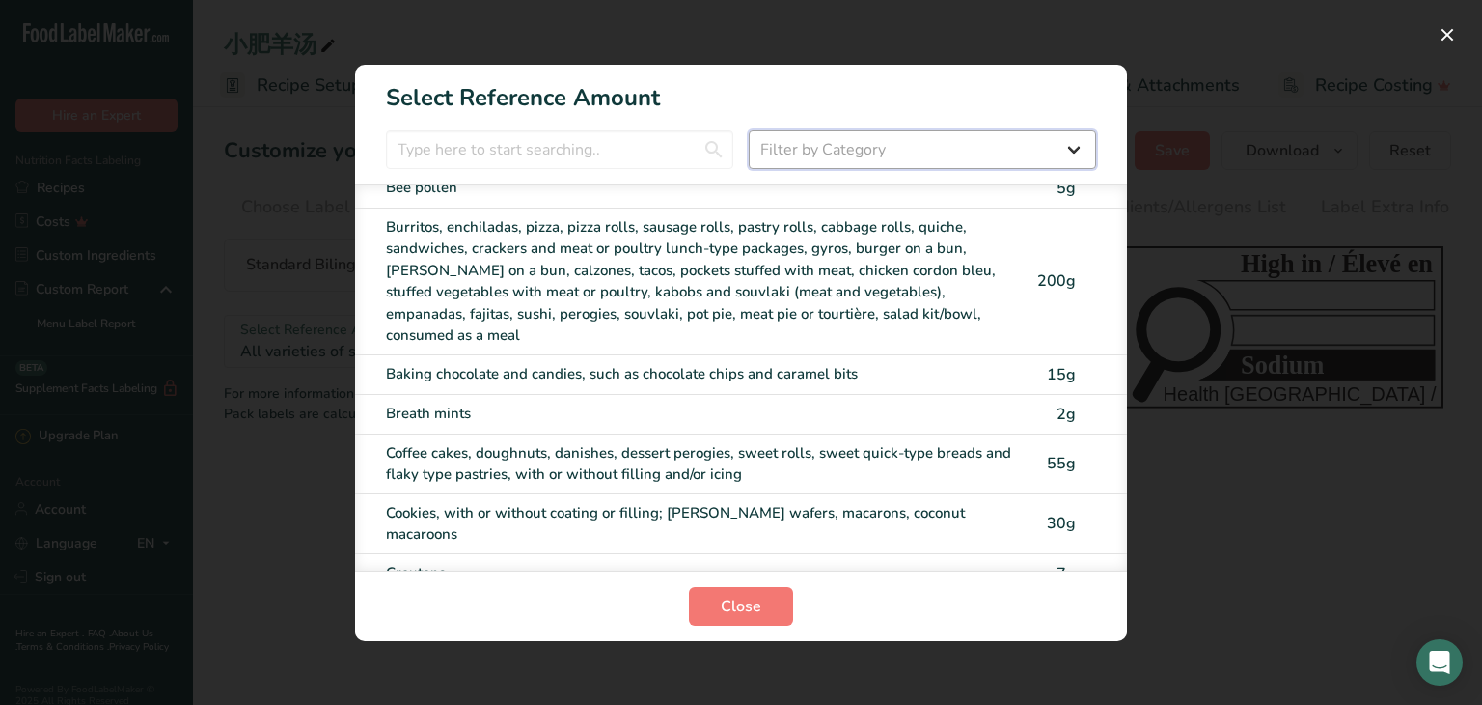
click at [838, 138] on select "Filter by Category All Bakery products and substitutes Beverages Cereals, other…" at bounding box center [922, 149] width 347 height 39
select select "20"
click at [749, 130] on select "Filter by Category All Bakery products and substitutes Beverages Cereals, other…" at bounding box center [922, 149] width 347 height 39
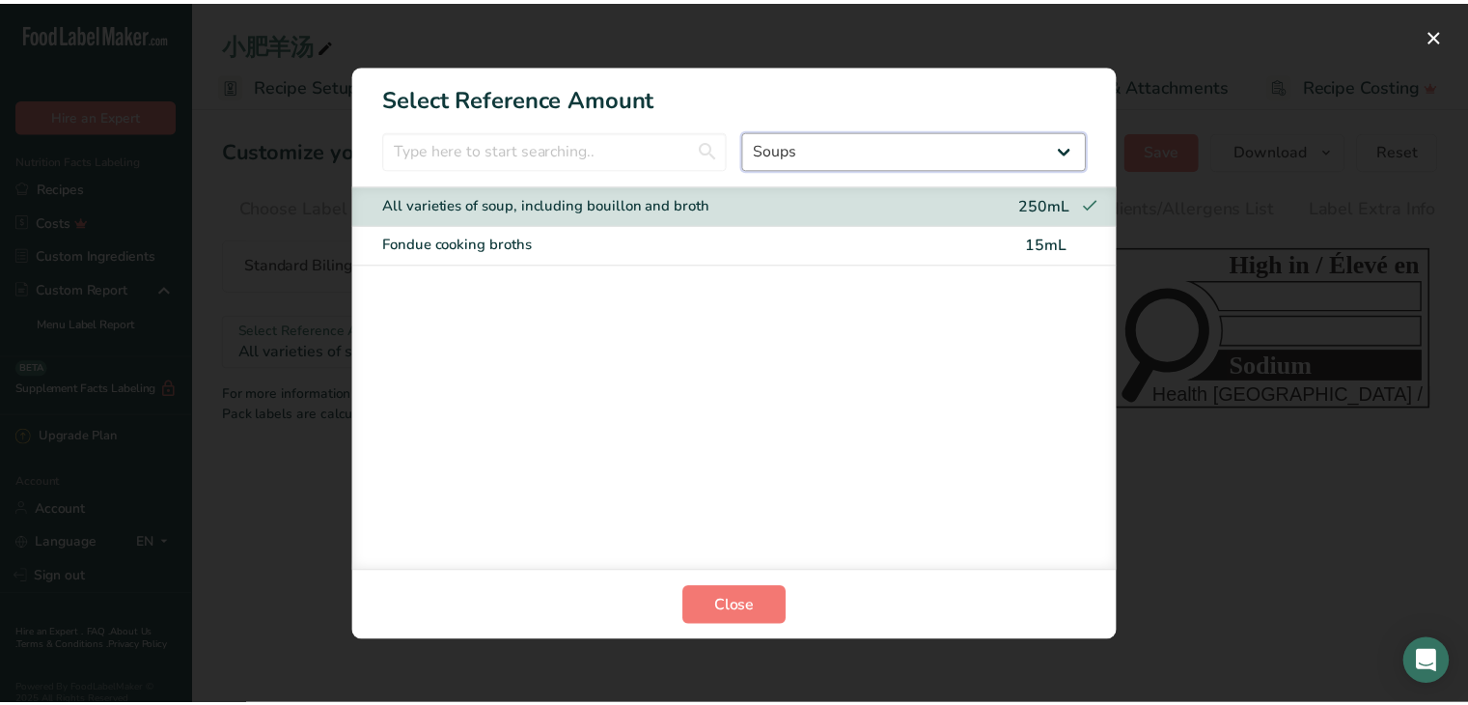
scroll to position [0, 0]
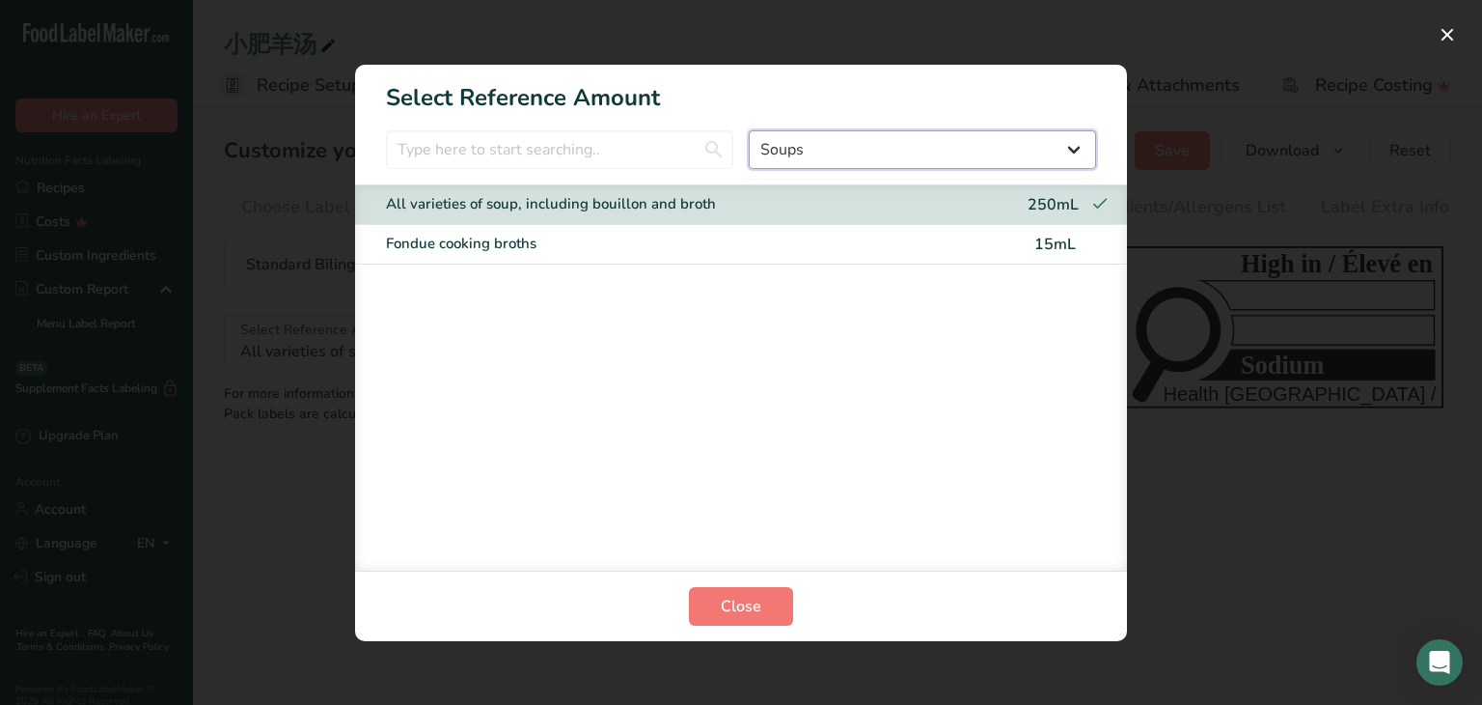
click at [900, 142] on select "All Bakery products and substitutes Beverages Cereals, other grain products and…" at bounding box center [922, 149] width 347 height 39
click at [876, 156] on select "All Bakery products and substitutes Beverages Cereals, other grain products and…" at bounding box center [922, 149] width 347 height 39
click at [586, 149] on input "FOP Category Selection Modal" at bounding box center [559, 149] width 347 height 39
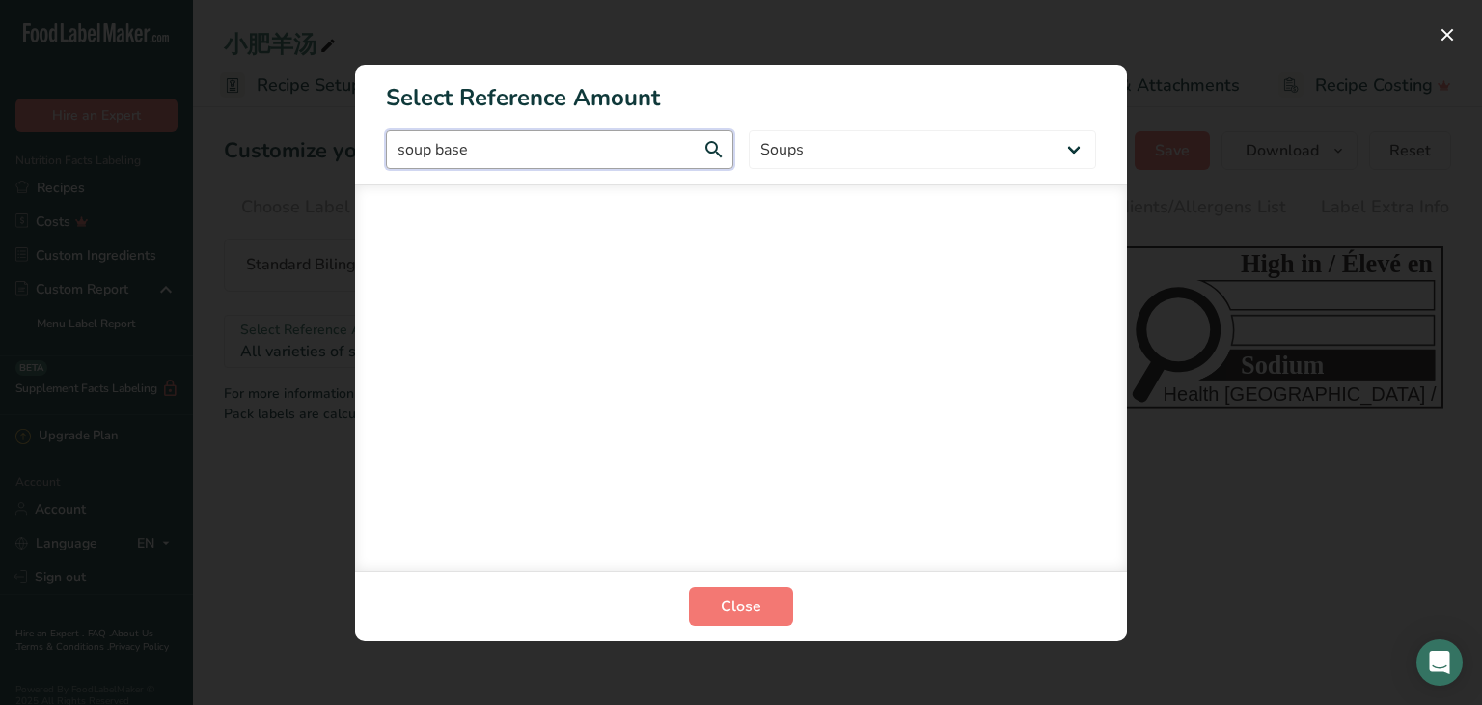
type input "soup base"
click at [990, 152] on select "All Bakery products and substitutes Beverages Cereals, other grain products and…" at bounding box center [922, 149] width 347 height 39
select select "FOP Category Selection Modal"
click at [749, 130] on select "All Bakery products and substitutes Beverages Cereals, other grain products and…" at bounding box center [922, 149] width 347 height 39
click at [554, 152] on input "soup base" at bounding box center [559, 149] width 347 height 39
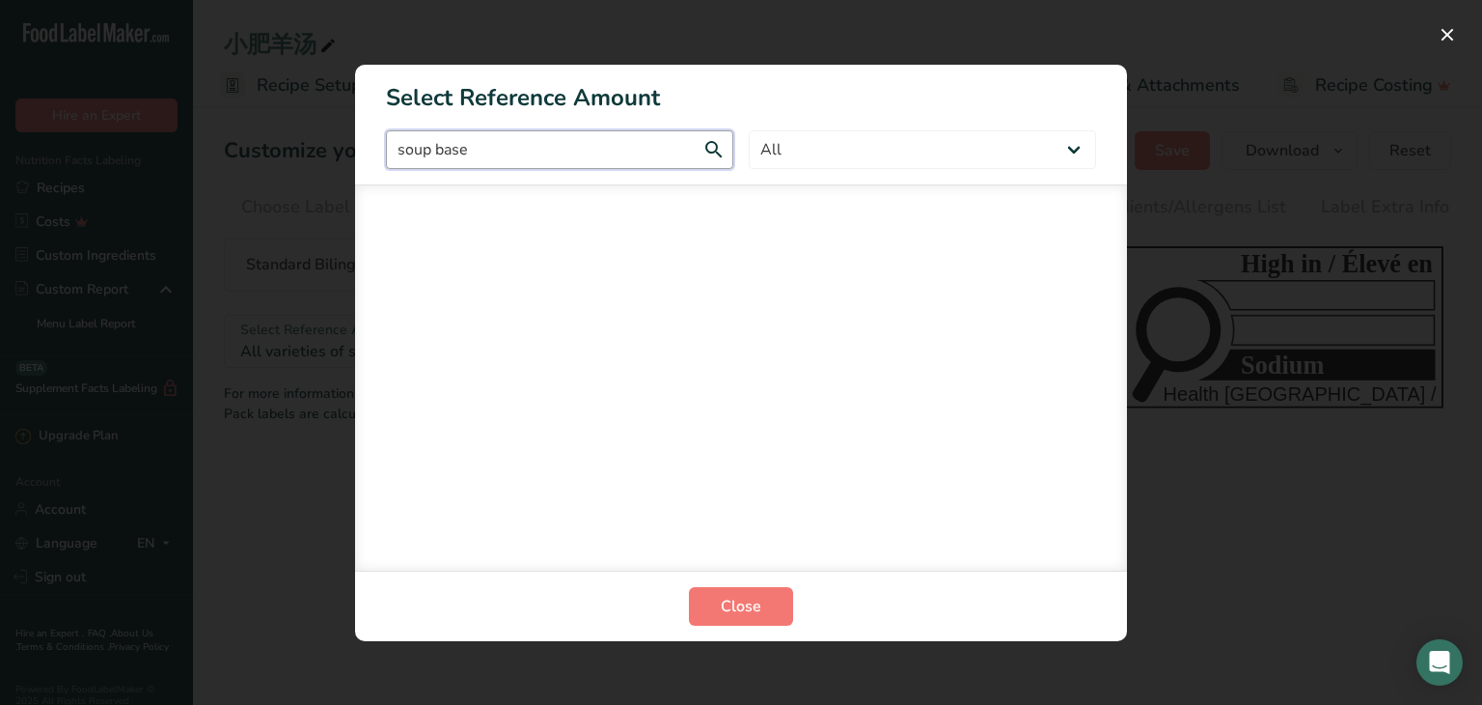
click at [712, 137] on input "soup base" at bounding box center [559, 149] width 347 height 39
click at [715, 148] on input "soup base" at bounding box center [559, 149] width 347 height 39
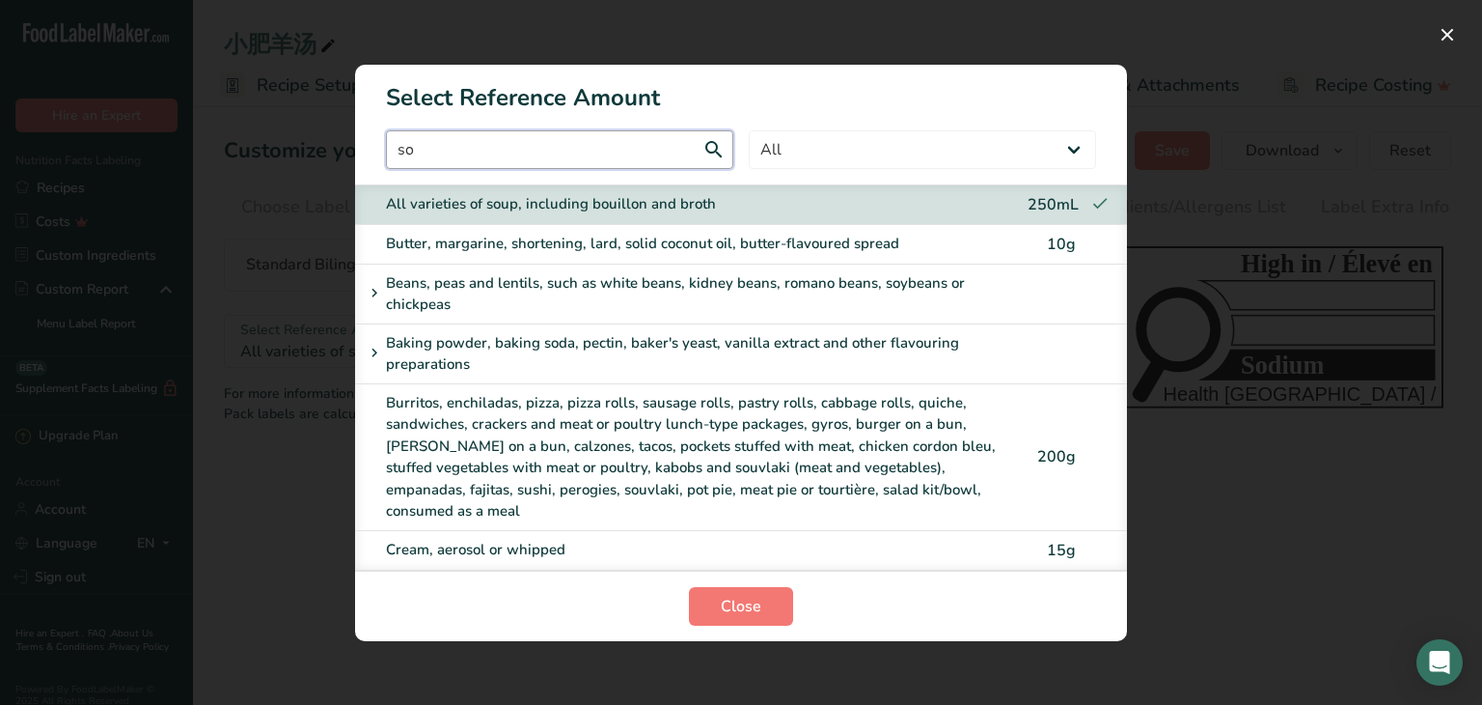
type input "s"
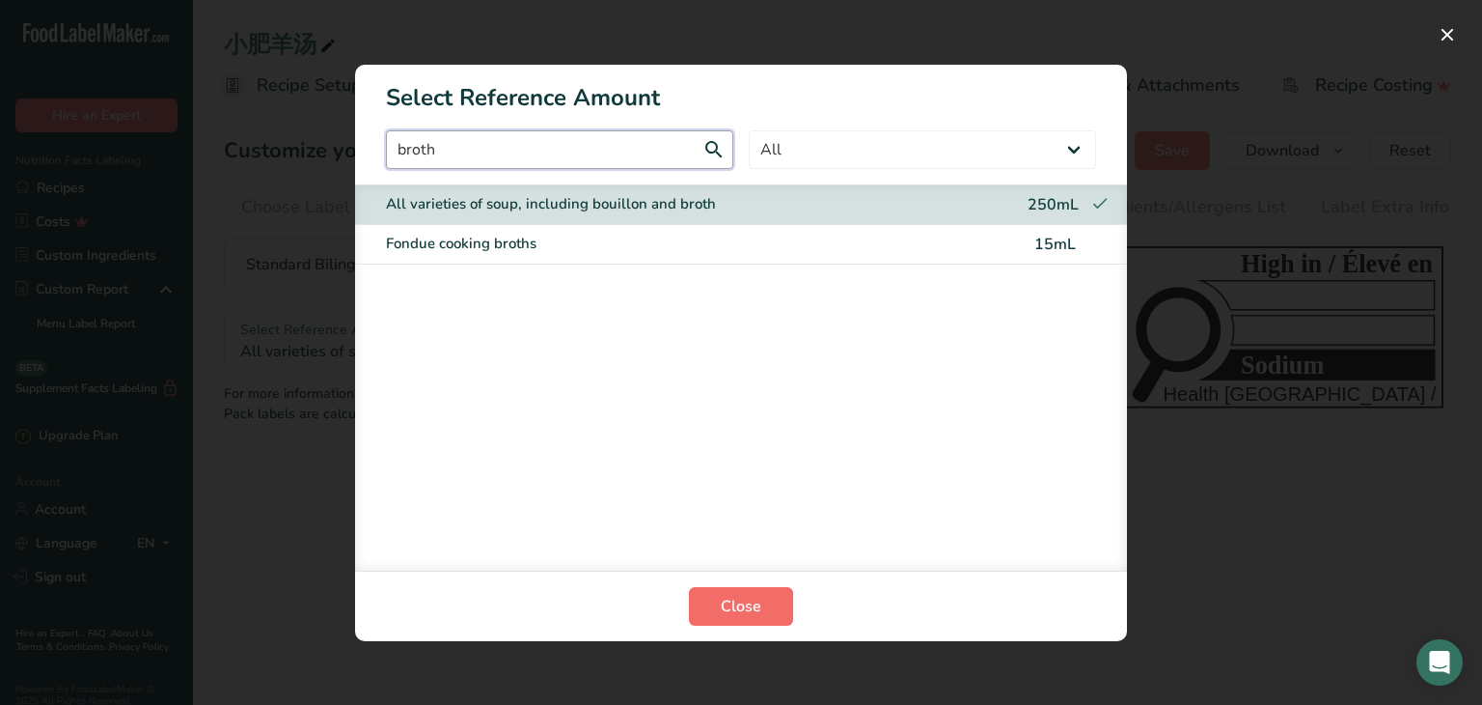
type input "broth"
click at [736, 603] on span "Close" at bounding box center [741, 606] width 41 height 23
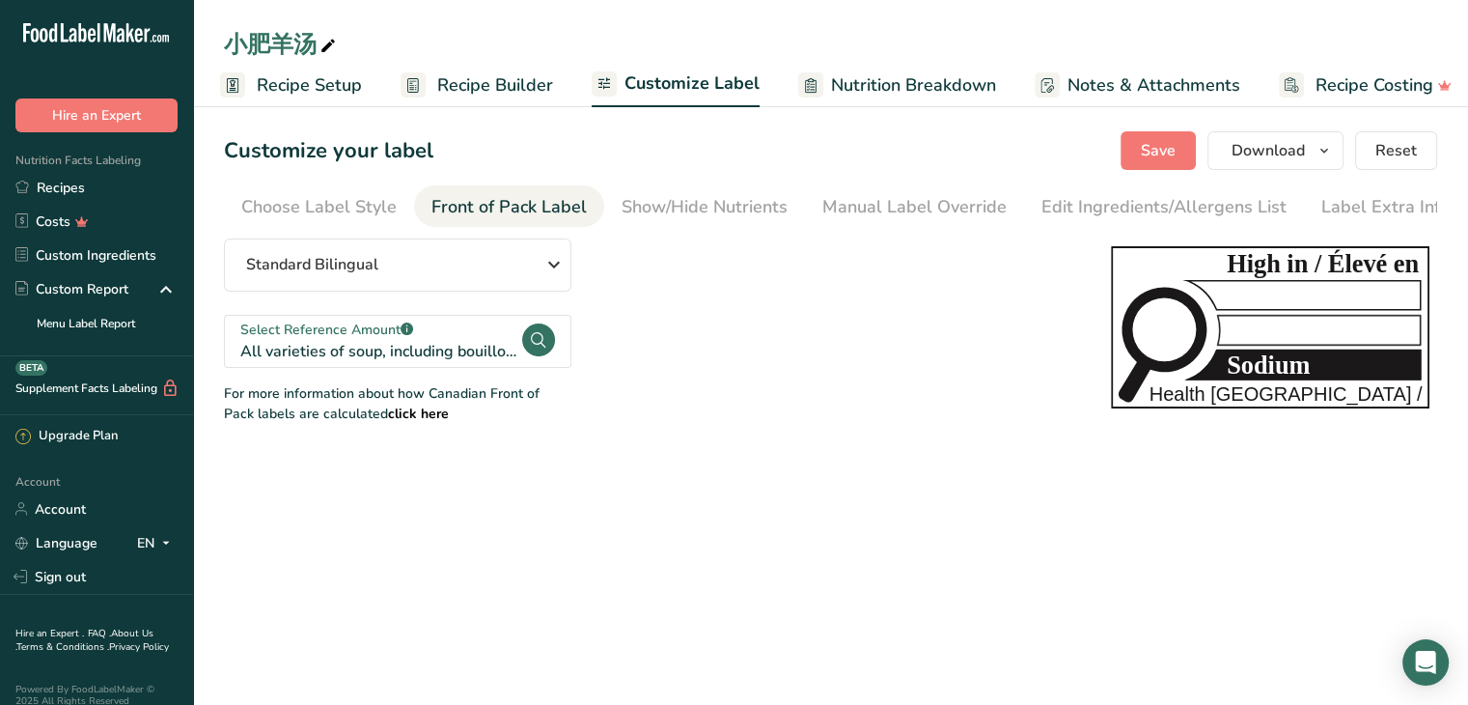
click at [538, 345] on circle at bounding box center [538, 339] width 33 height 33
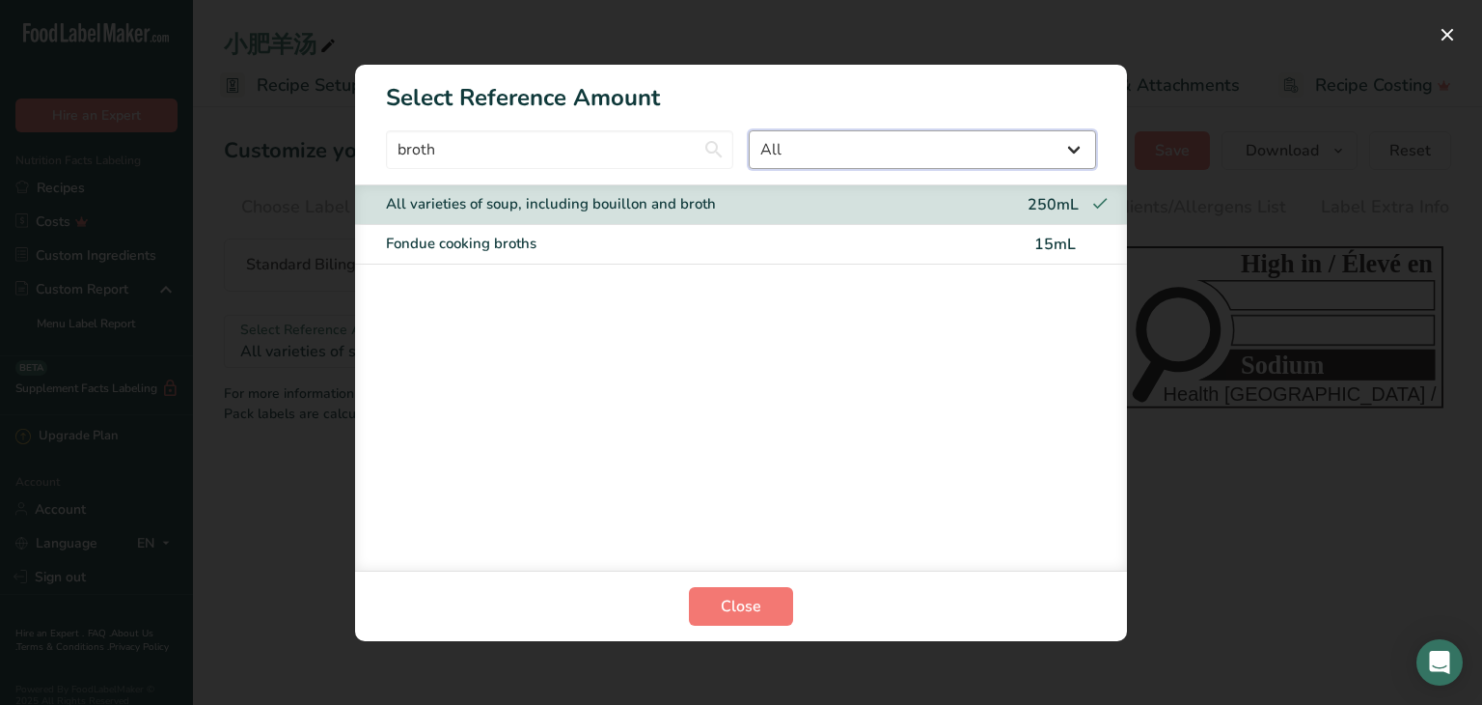
click at [1046, 152] on select "All Bakery products and substitutes Beverages Cereals, other grain products and…" at bounding box center [922, 149] width 347 height 39
select select "20"
click at [749, 130] on select "All Bakery products and substitutes Beverages Cereals, other grain products and…" at bounding box center [922, 149] width 347 height 39
drag, startPoint x: 829, startPoint y: 381, endPoint x: 857, endPoint y: 335, distance: 54.1
click at [830, 381] on div "All varieties of soup, including bouillon and broth 250mL Fondue cooking broths…" at bounding box center [741, 377] width 772 height 386
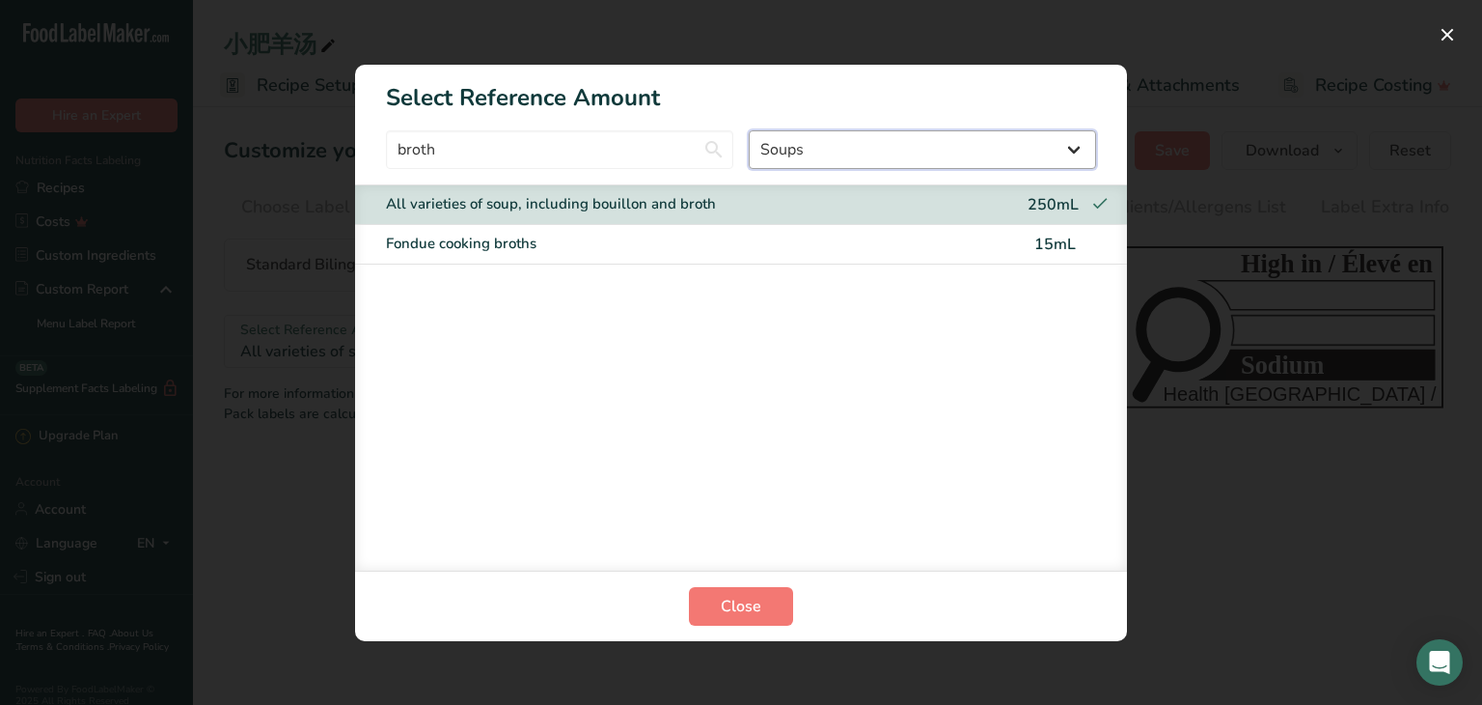
click at [834, 141] on select "All Bakery products and substitutes Beverages Cereals, other grain products and…" at bounding box center [922, 149] width 347 height 39
click at [559, 397] on div "All varieties of soup, including bouillon and broth 250mL Fondue cooking broths…" at bounding box center [741, 377] width 772 height 386
click at [660, 246] on div "Fondue cooking broths" at bounding box center [701, 244] width 630 height 22
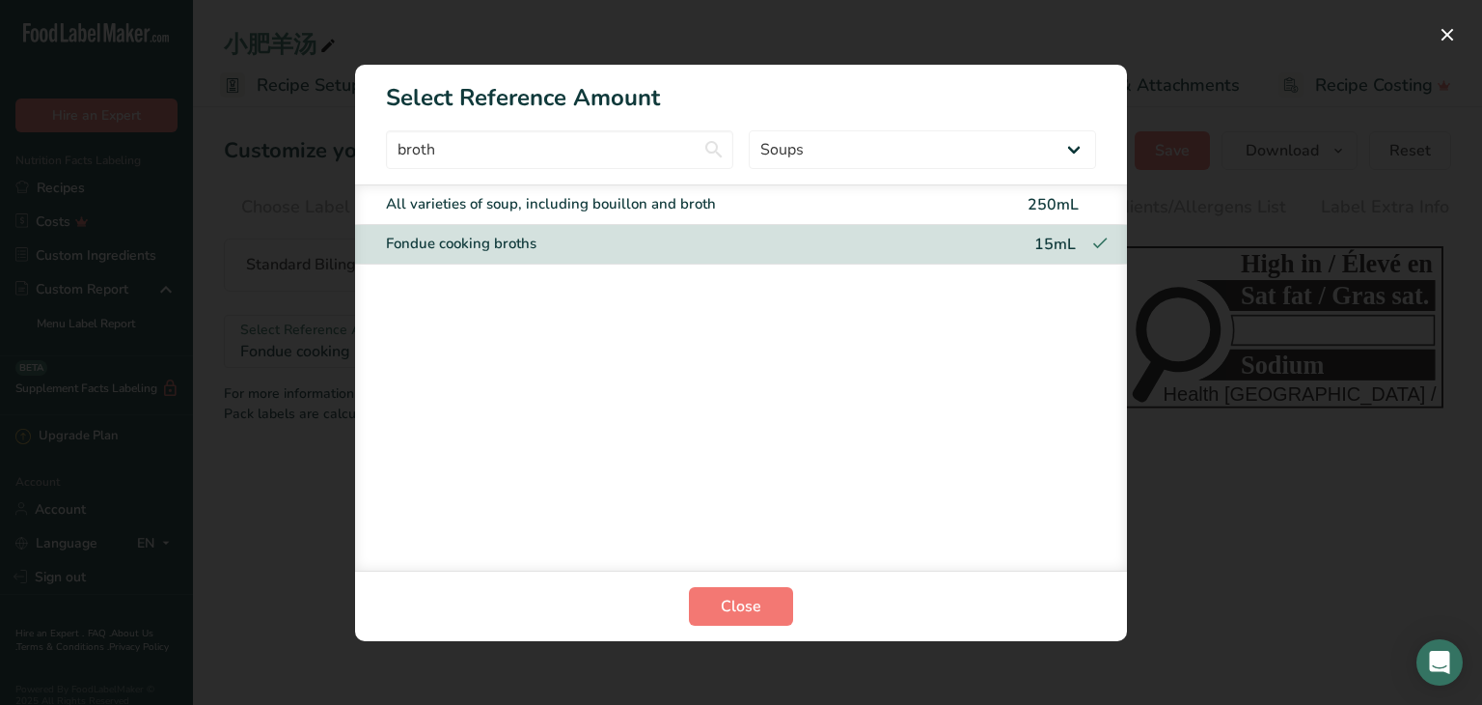
click at [690, 203] on div "All varieties of soup, including bouillon and broth" at bounding box center [701, 204] width 630 height 22
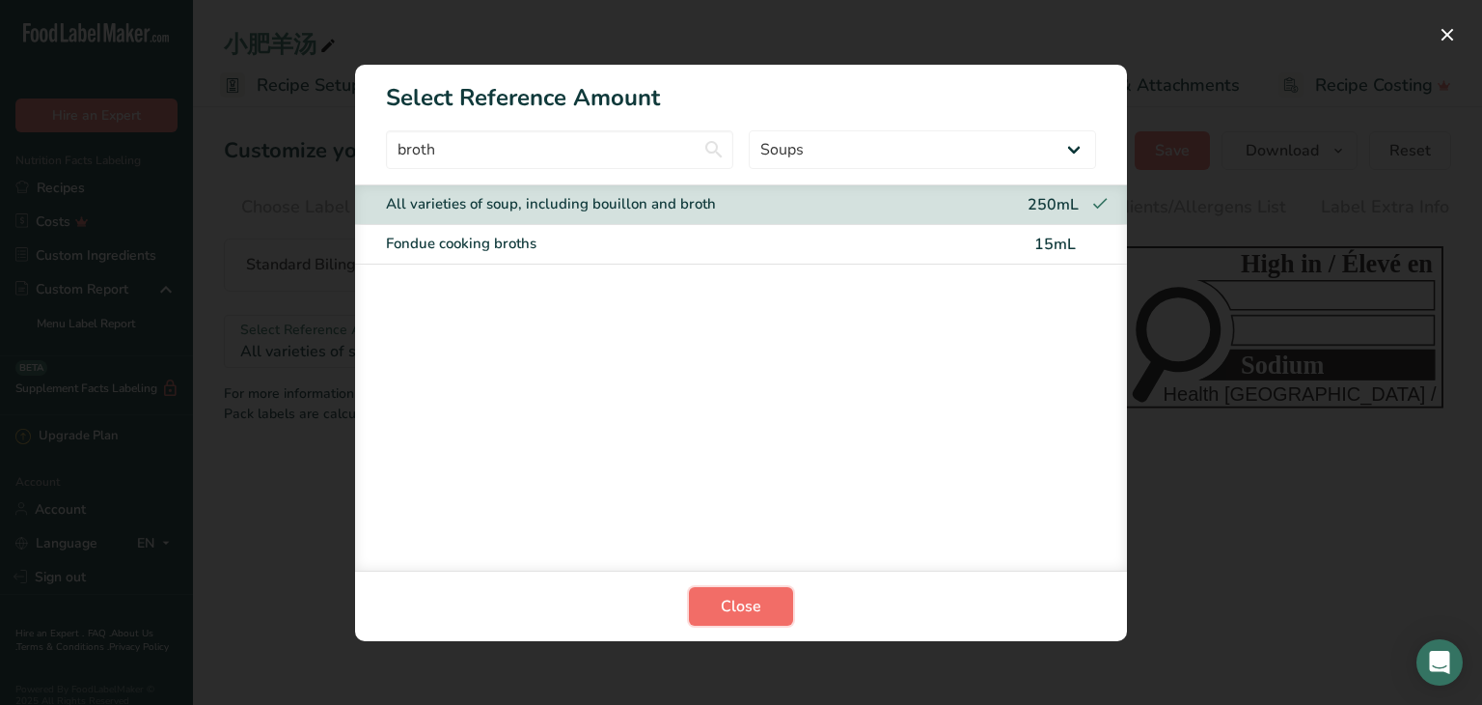
click at [737, 610] on span "Close" at bounding box center [741, 606] width 41 height 23
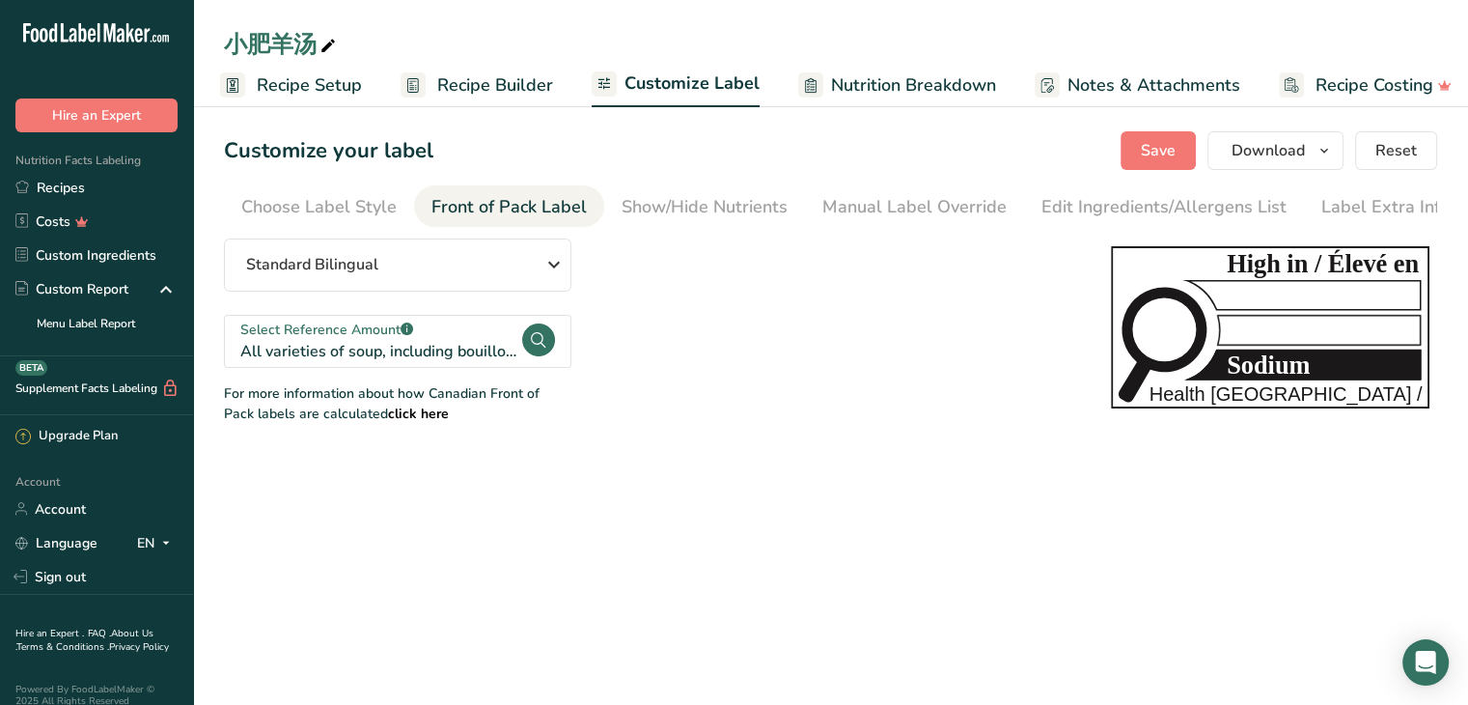
click at [759, 481] on main "小肥羊汤 Recipe Setup Recipe Builder Customize Label Nutrition Breakdown Notes & At…" at bounding box center [734, 352] width 1468 height 705
click at [938, 198] on div "Manual Label Override" at bounding box center [914, 207] width 184 height 26
type input "Per 1/2 cup (125g)"
type input "pour 1/2 tasse (125g)"
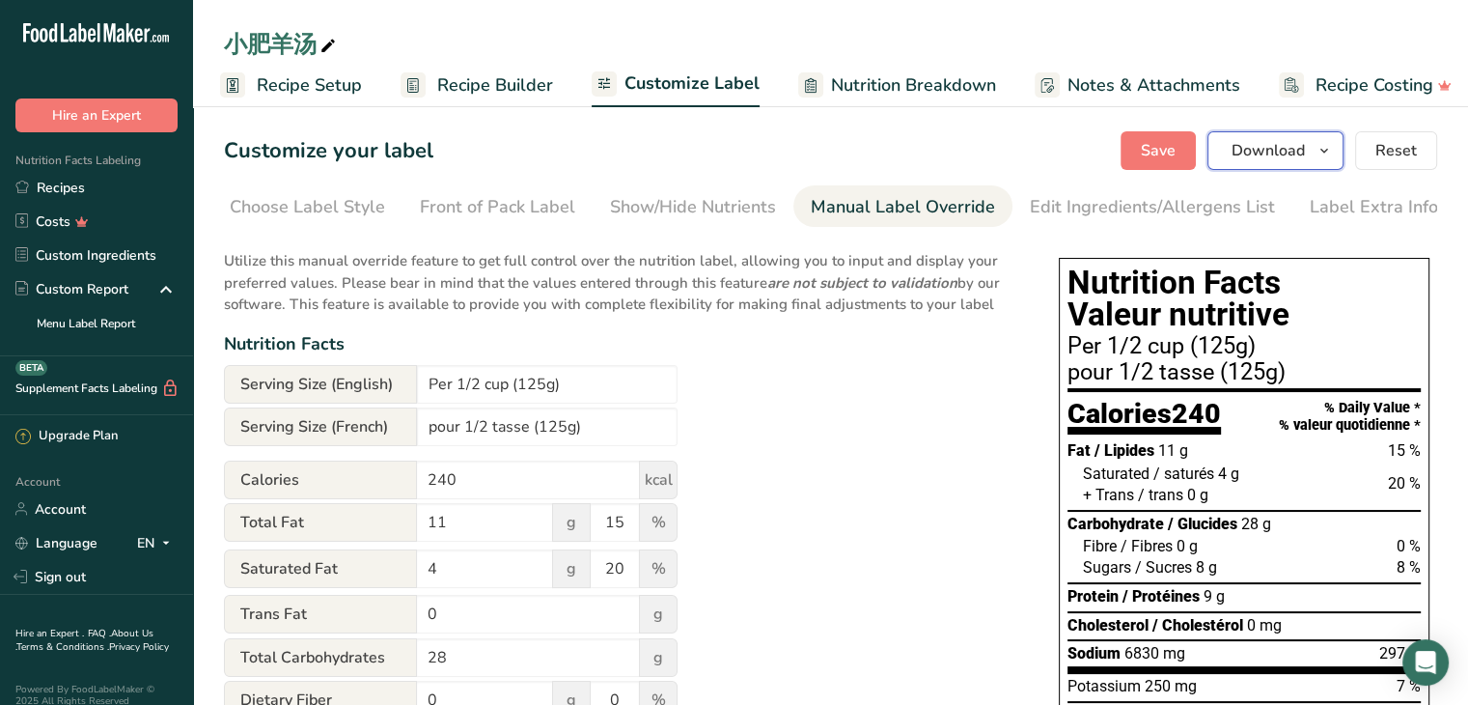
click at [1320, 155] on icon "button" at bounding box center [1323, 151] width 15 height 24
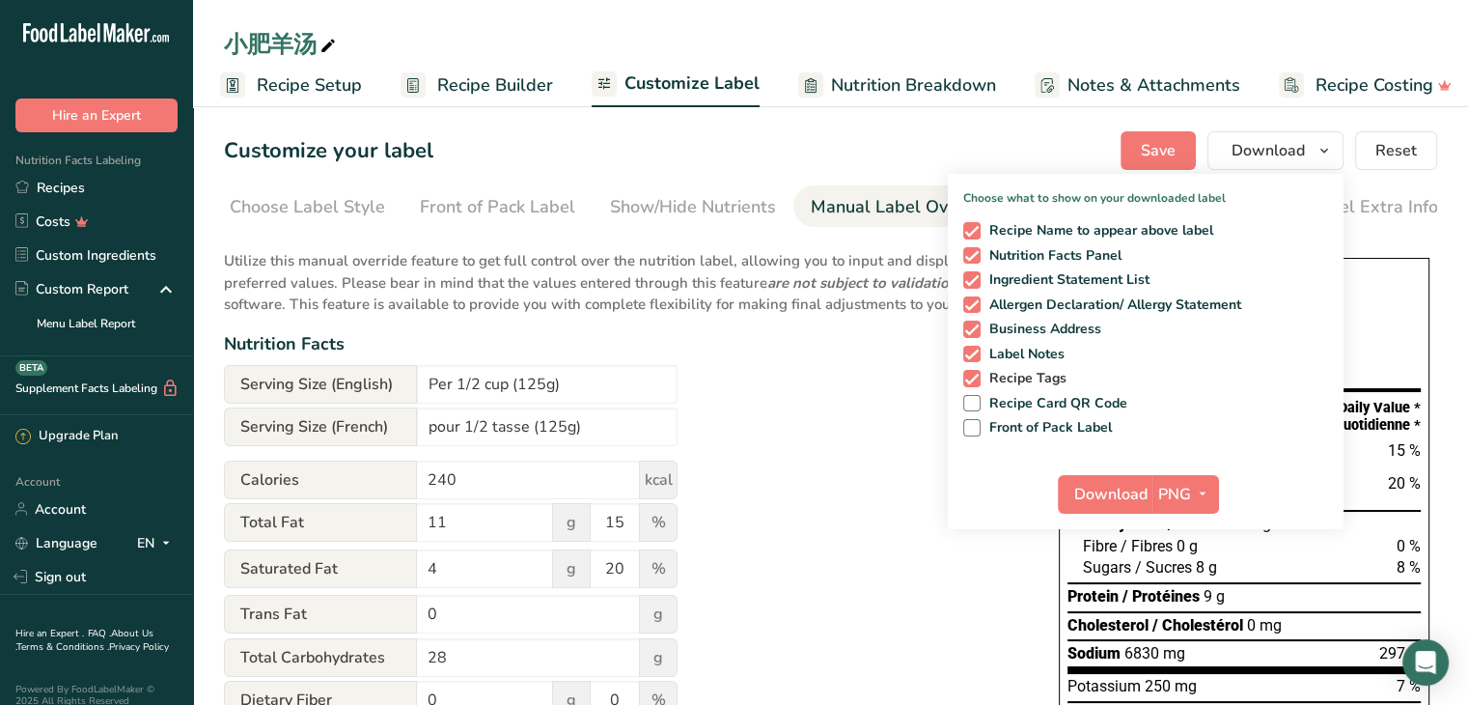
click at [1052, 384] on span "Recipe Tags" at bounding box center [1024, 378] width 87 height 17
click at [976, 384] on input "Recipe Tags" at bounding box center [969, 378] width 13 height 13
checkbox input "false"
click at [1057, 353] on span "Label Notes" at bounding box center [1023, 354] width 85 height 17
click at [976, 353] on input "Label Notes" at bounding box center [969, 353] width 13 height 13
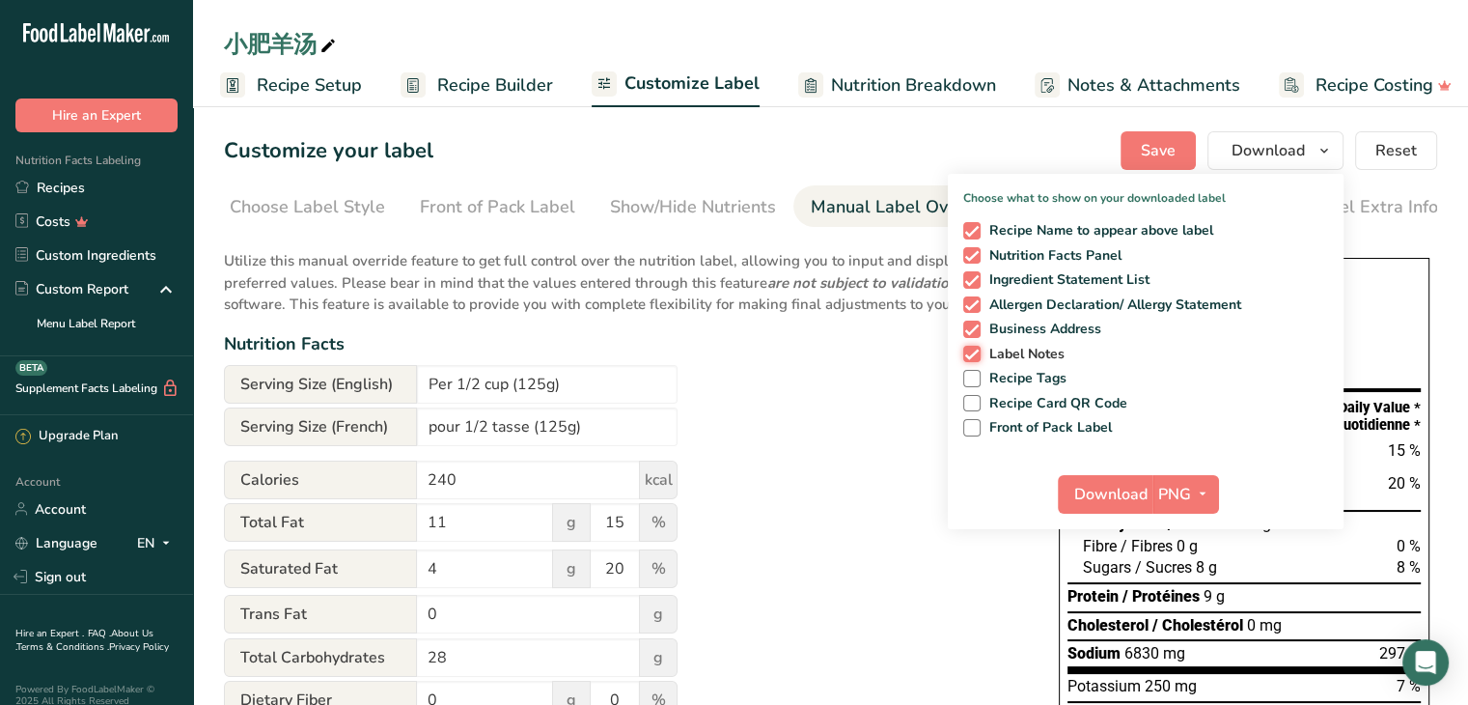
checkbox input "false"
click at [1058, 324] on span "Business Address" at bounding box center [1042, 328] width 122 height 17
click at [976, 324] on input "Business Address" at bounding box center [969, 328] width 13 height 13
checkbox input "false"
click at [1056, 302] on span "Allergen Declaration/ Allergy Statement" at bounding box center [1112, 304] width 262 height 17
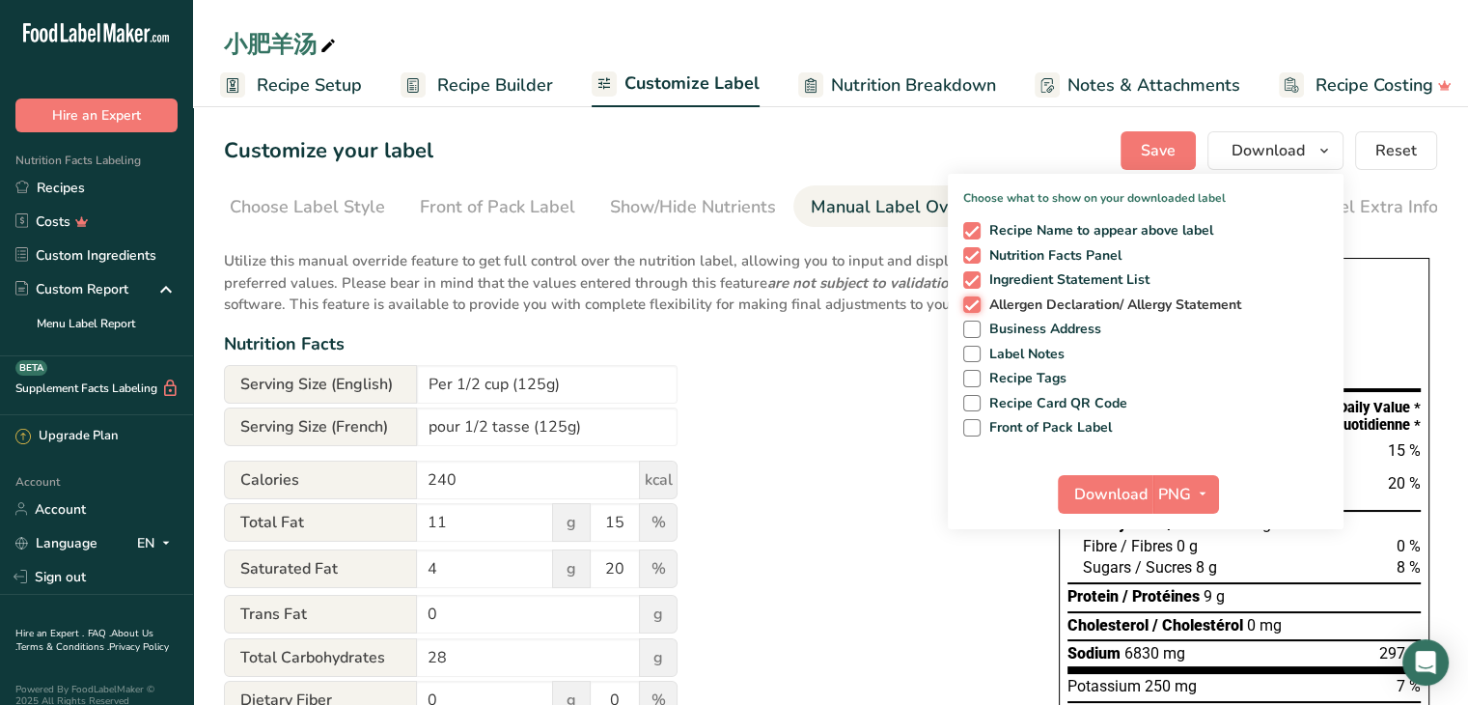
click at [976, 302] on input "Allergen Declaration/ Allergy Statement" at bounding box center [969, 304] width 13 height 13
checkbox input "false"
click at [1054, 283] on span "Ingredient Statement List" at bounding box center [1066, 279] width 170 height 17
click at [976, 283] on input "Ingredient Statement List" at bounding box center [969, 279] width 13 height 13
checkbox input "false"
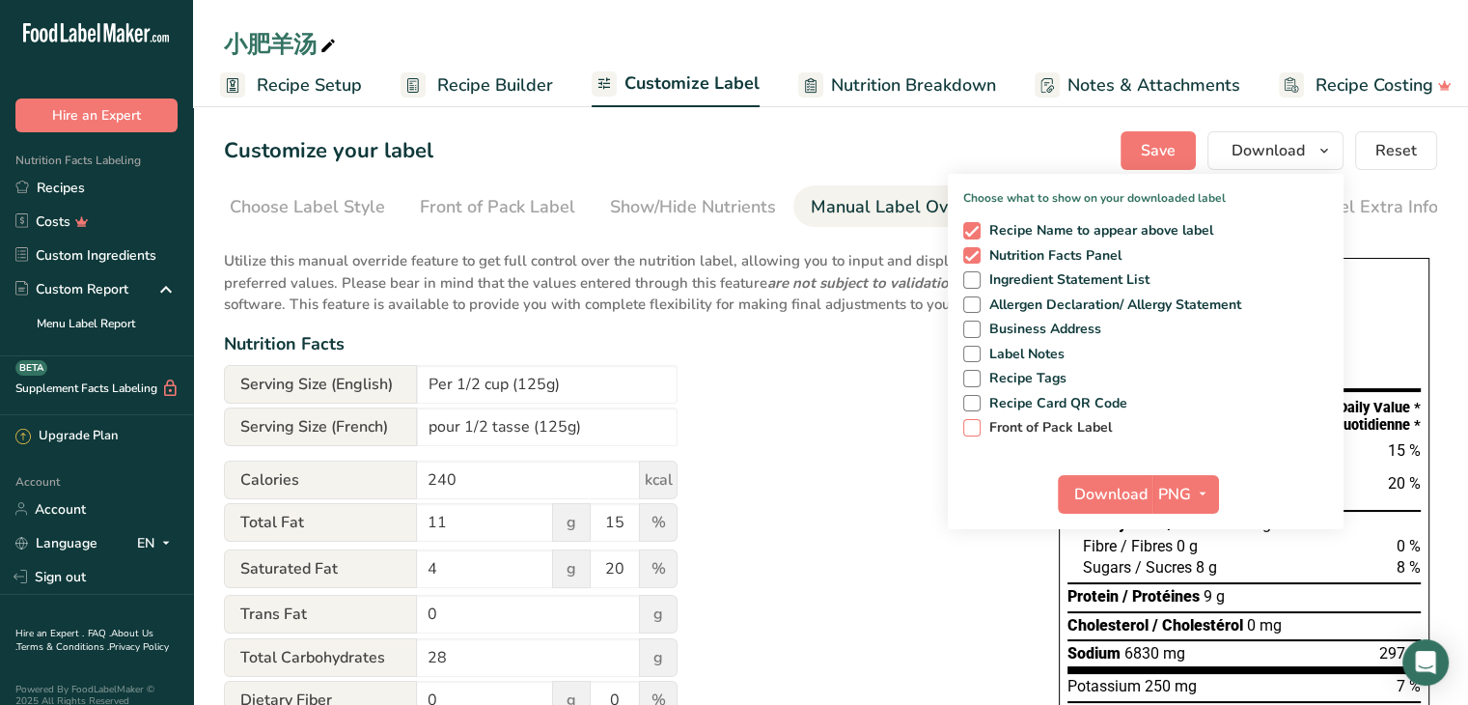
click at [1020, 430] on span "Front of Pack Label" at bounding box center [1047, 427] width 132 height 17
click at [976, 430] on input "Front of Pack Label" at bounding box center [969, 427] width 13 height 13
checkbox input "true"
click at [1193, 499] on span "button" at bounding box center [1202, 494] width 23 height 23
click at [1185, 628] on link "PDF" at bounding box center [1188, 629] width 62 height 32
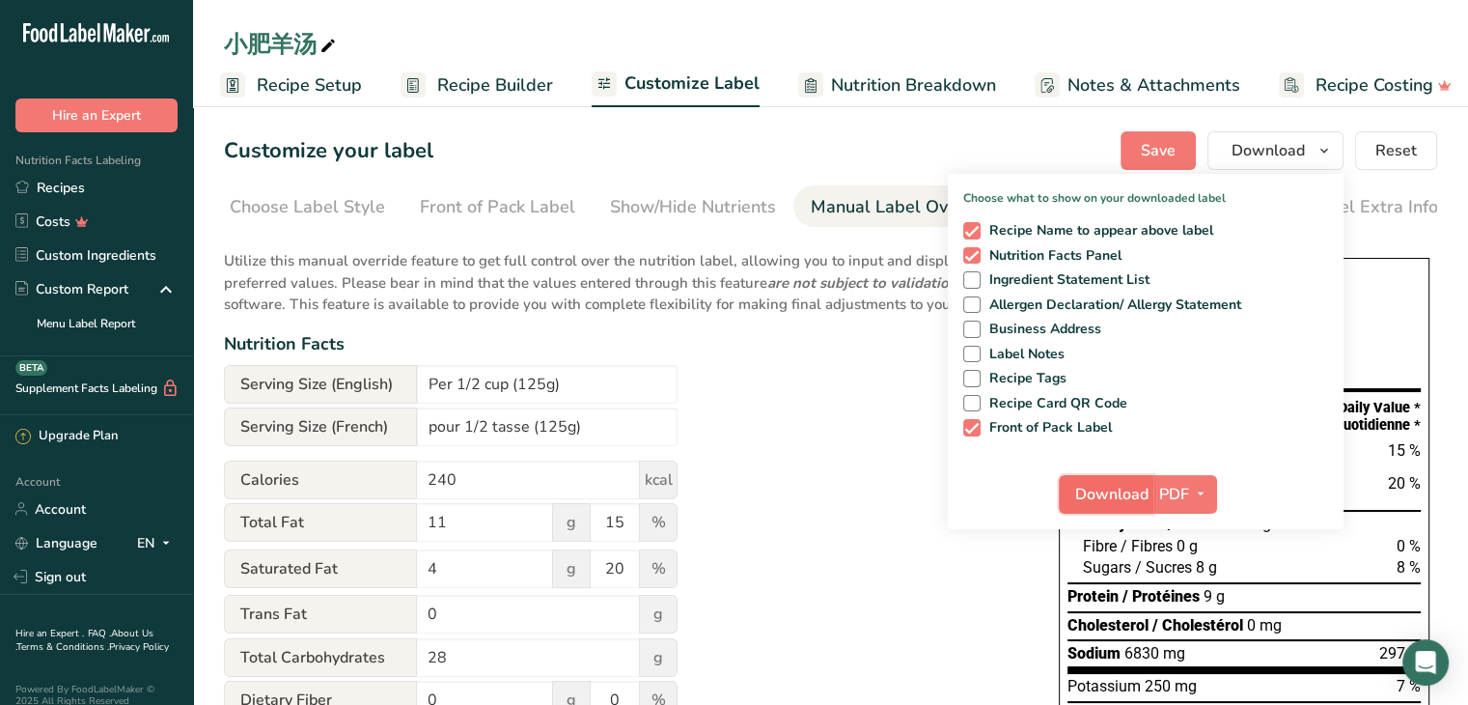
click at [1112, 491] on span "Download" at bounding box center [1111, 494] width 73 height 23
